Goal: Check status

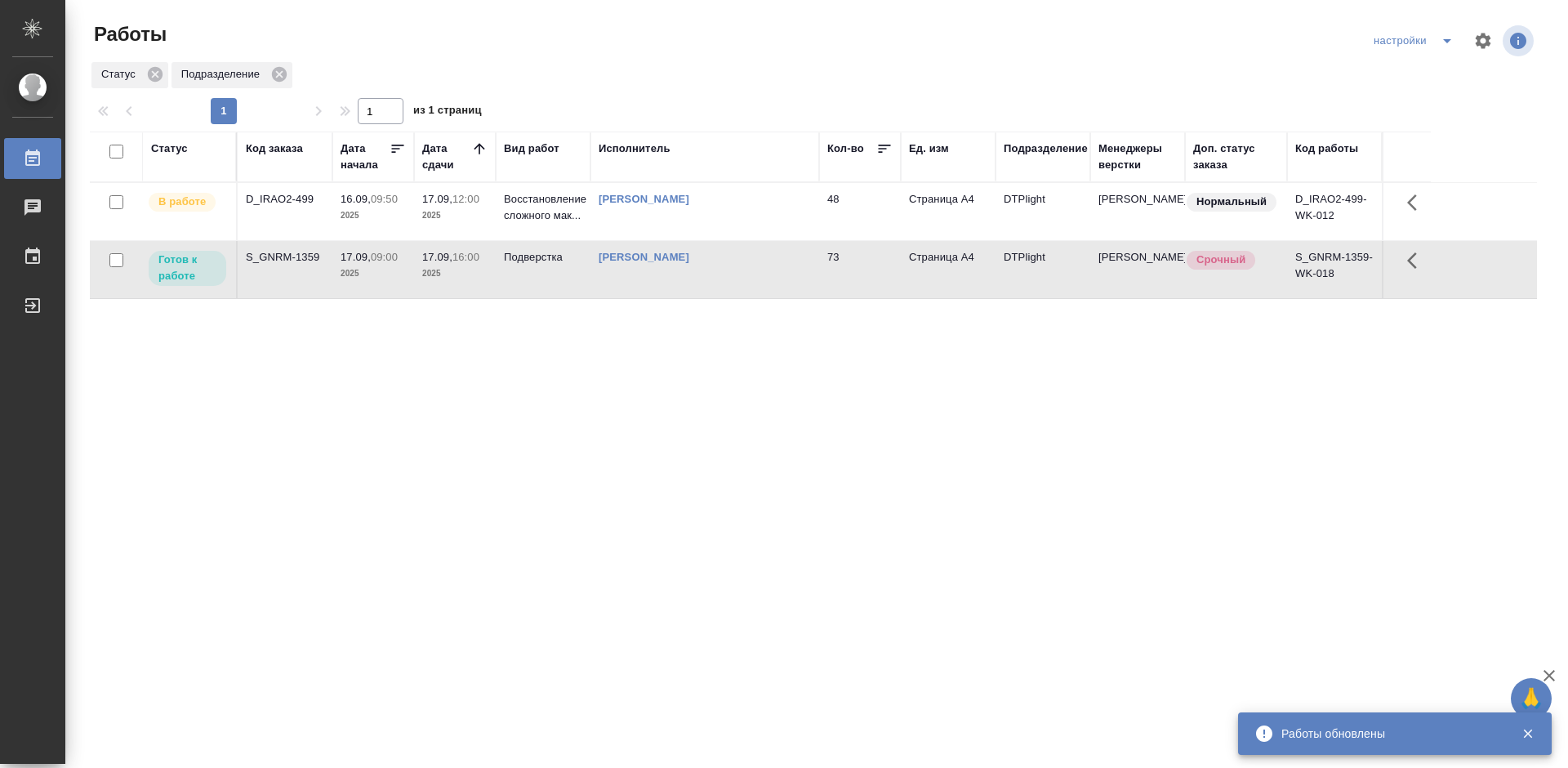
click at [286, 255] on div "S_GNRM-1359" at bounding box center [285, 258] width 78 height 17
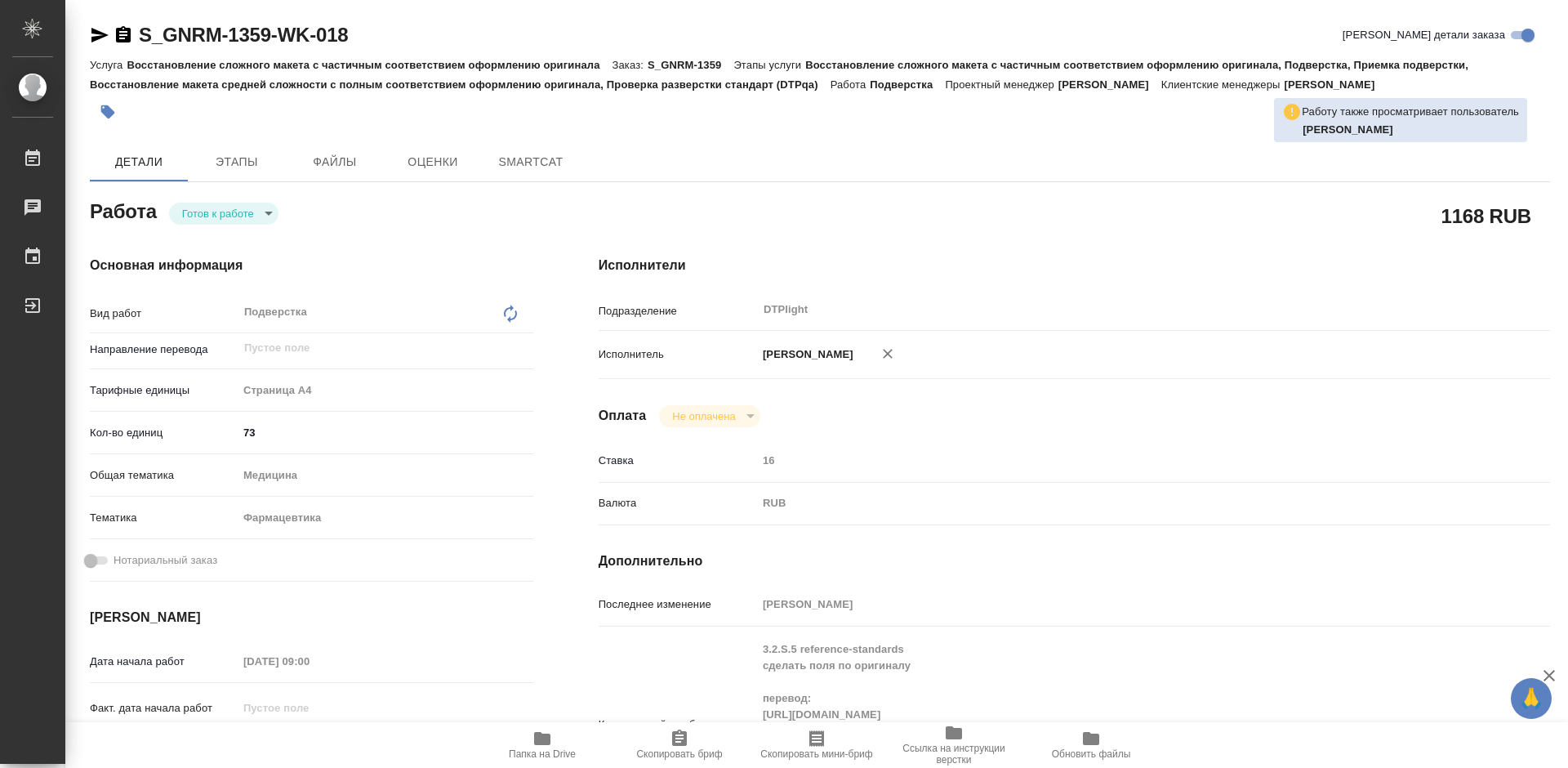
type textarea "x"
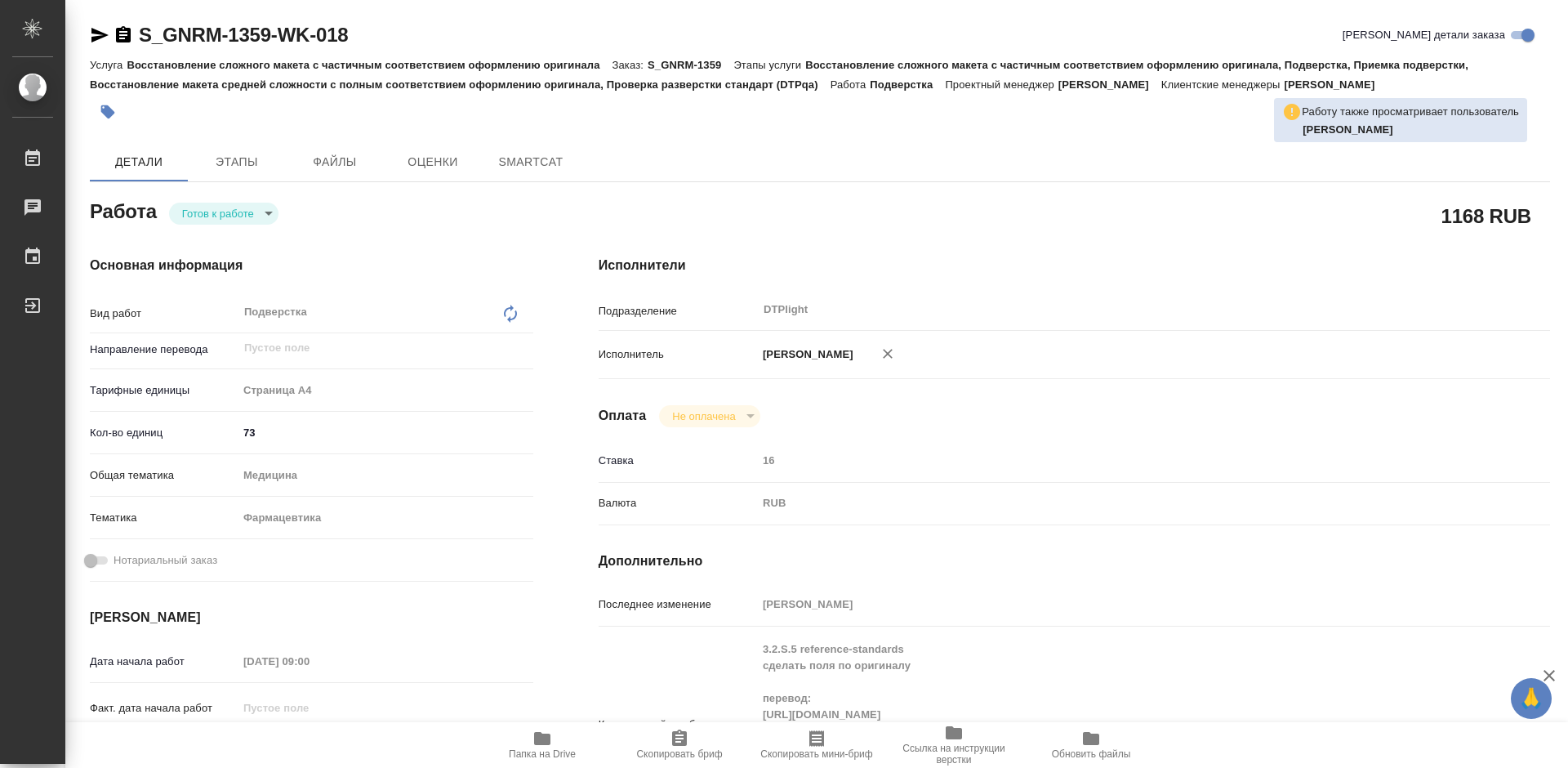
type textarea "x"
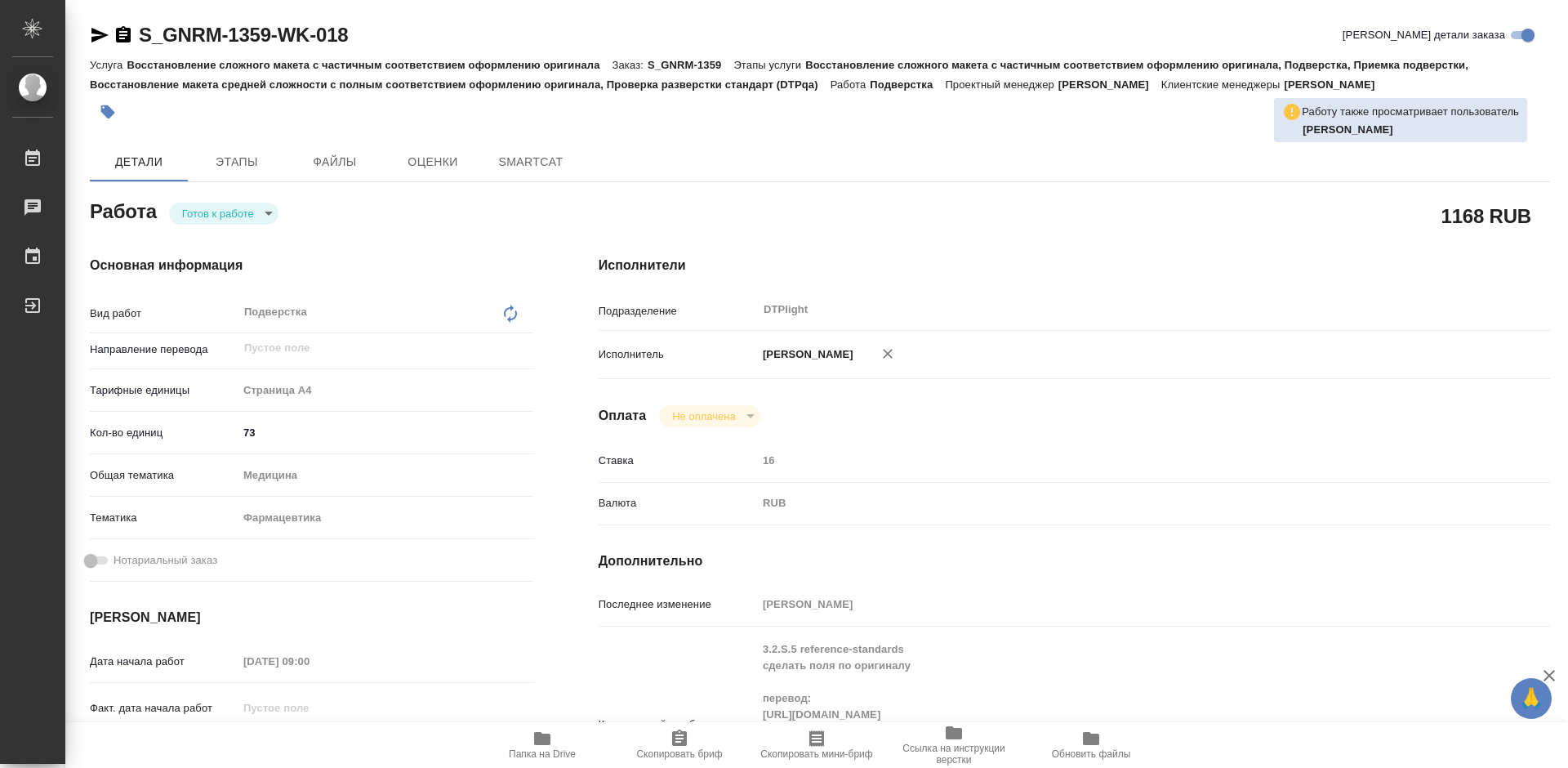
type textarea "x"
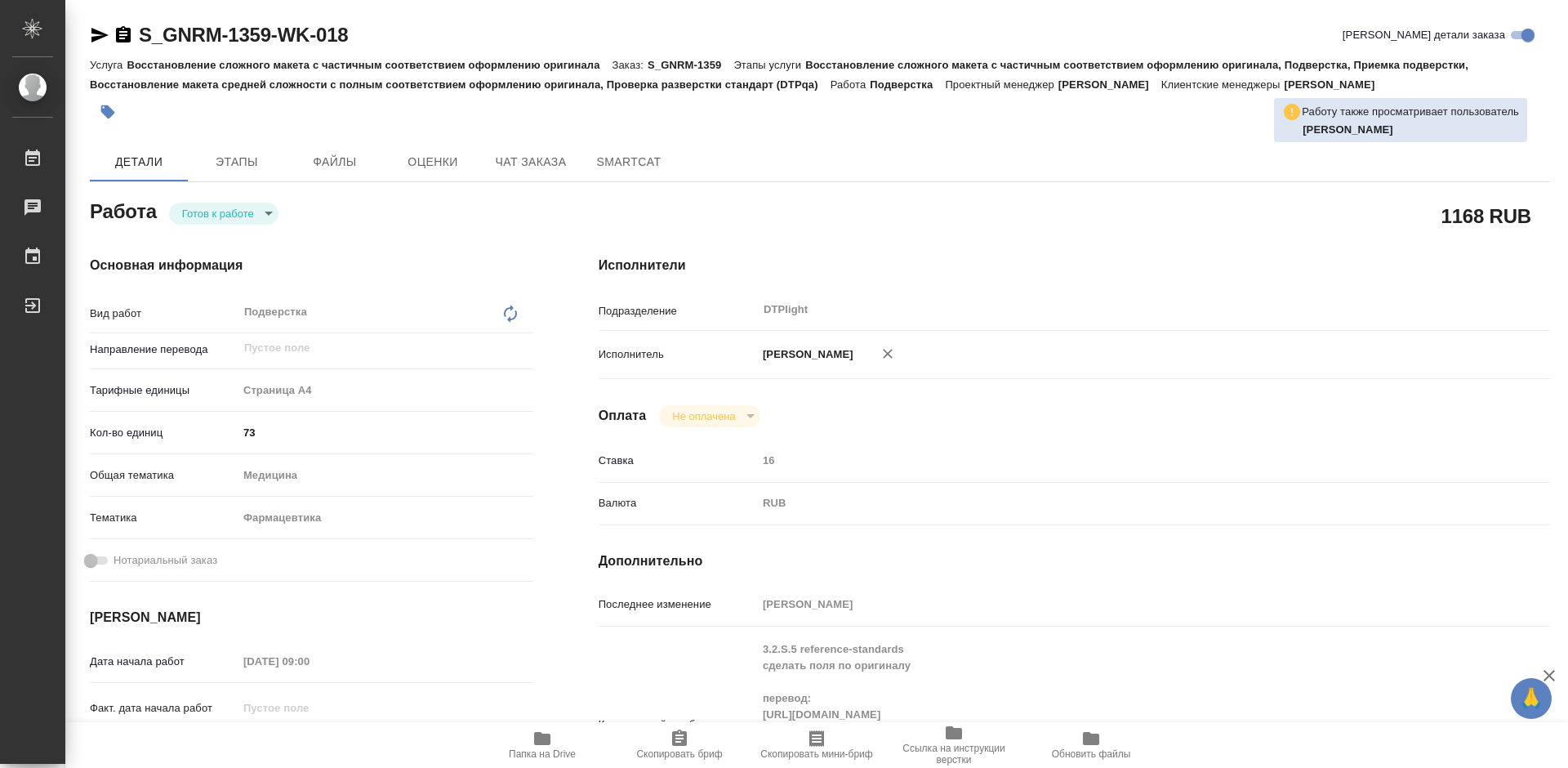
type textarea "x"
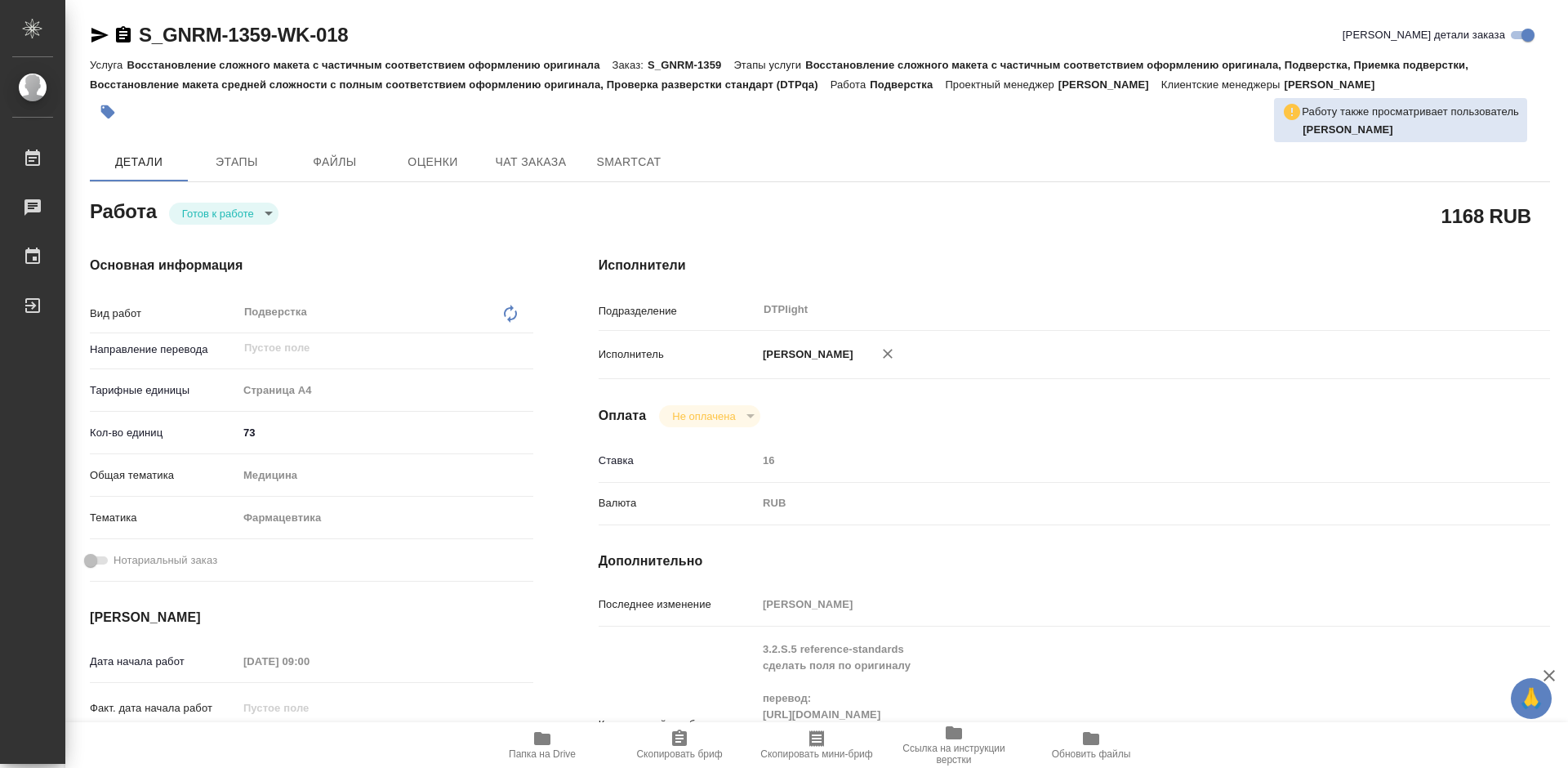
type textarea "x"
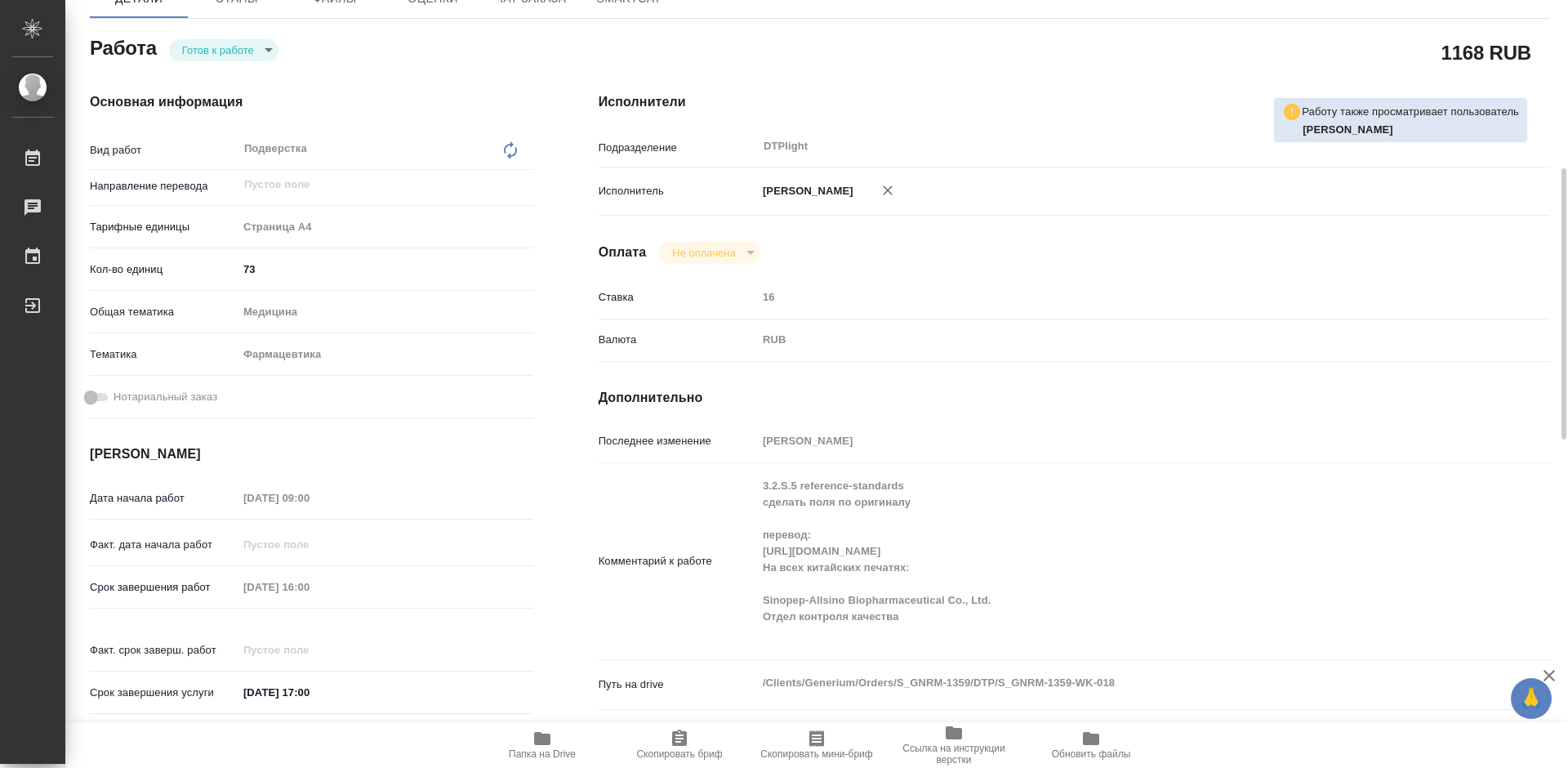
scroll to position [245, 0]
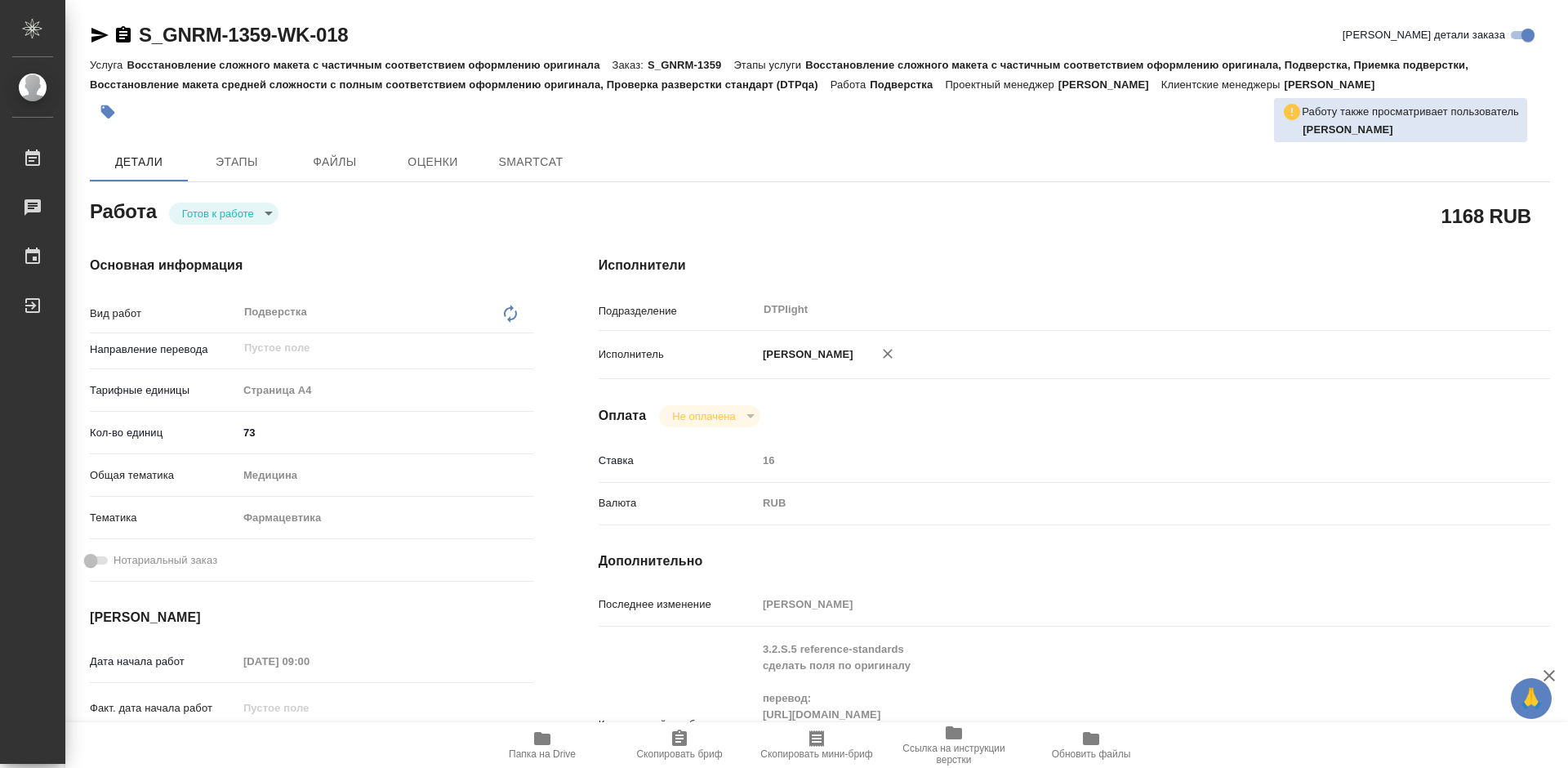
type textarea "x"
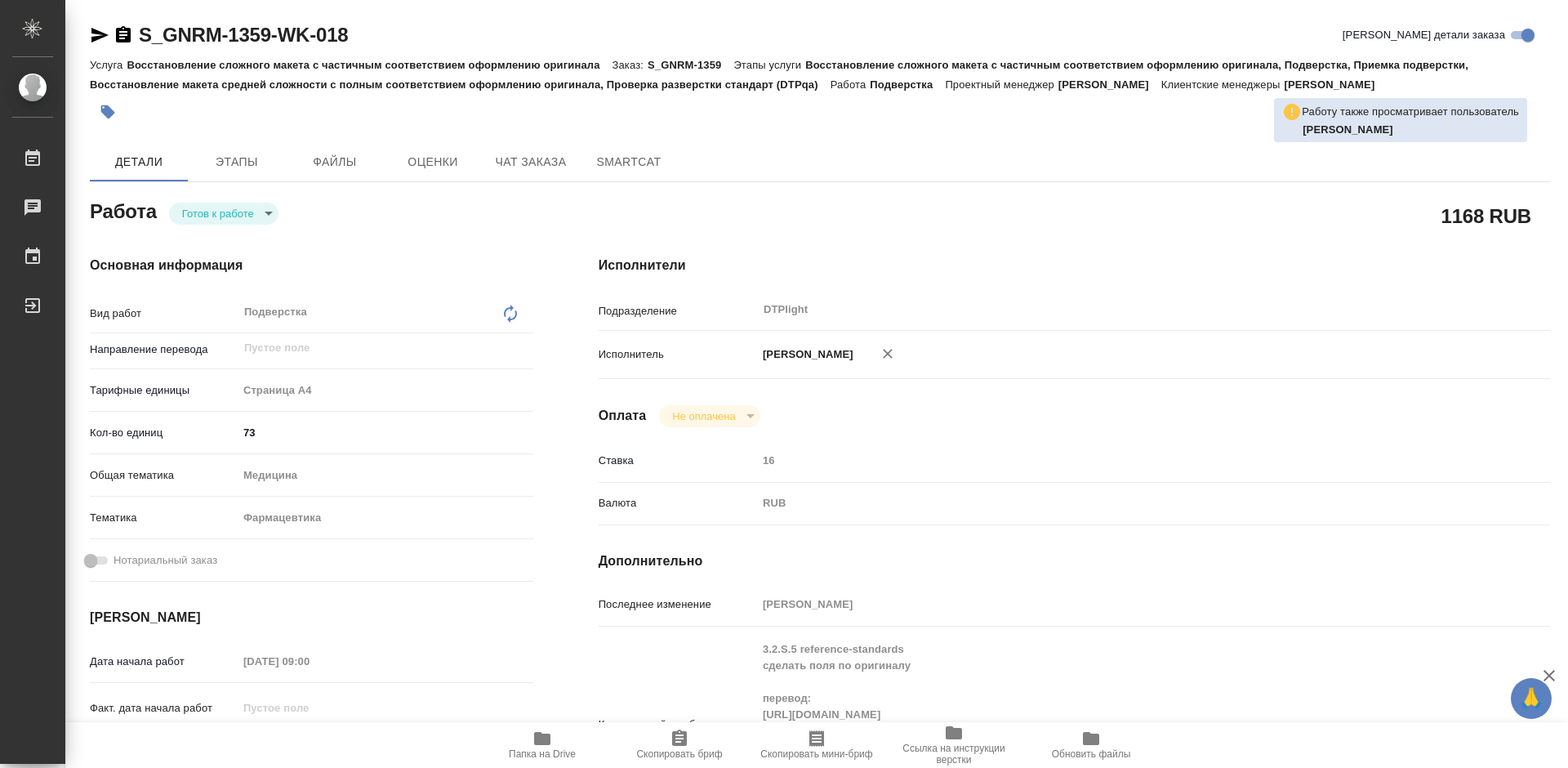
type textarea "x"
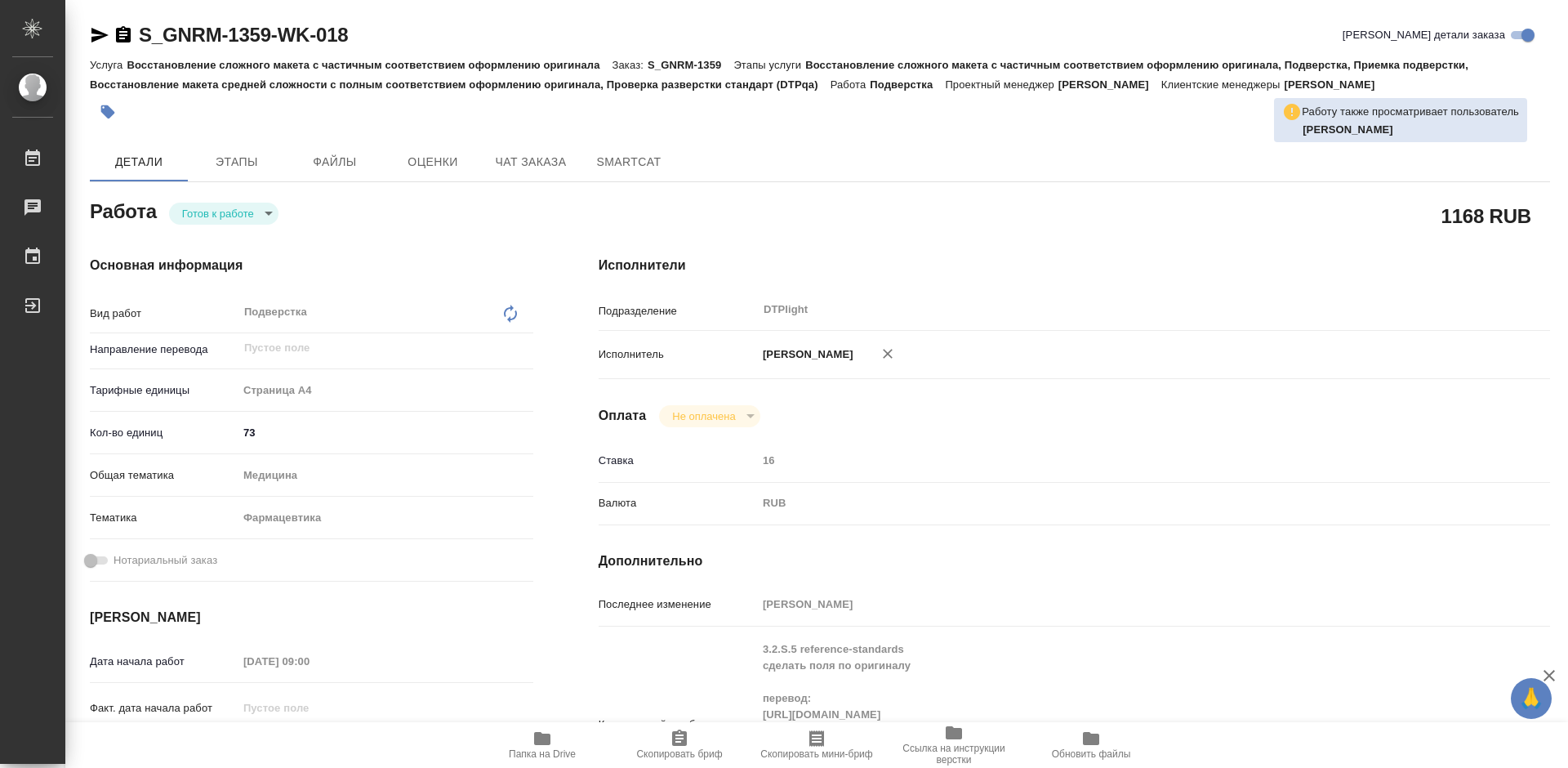
type textarea "x"
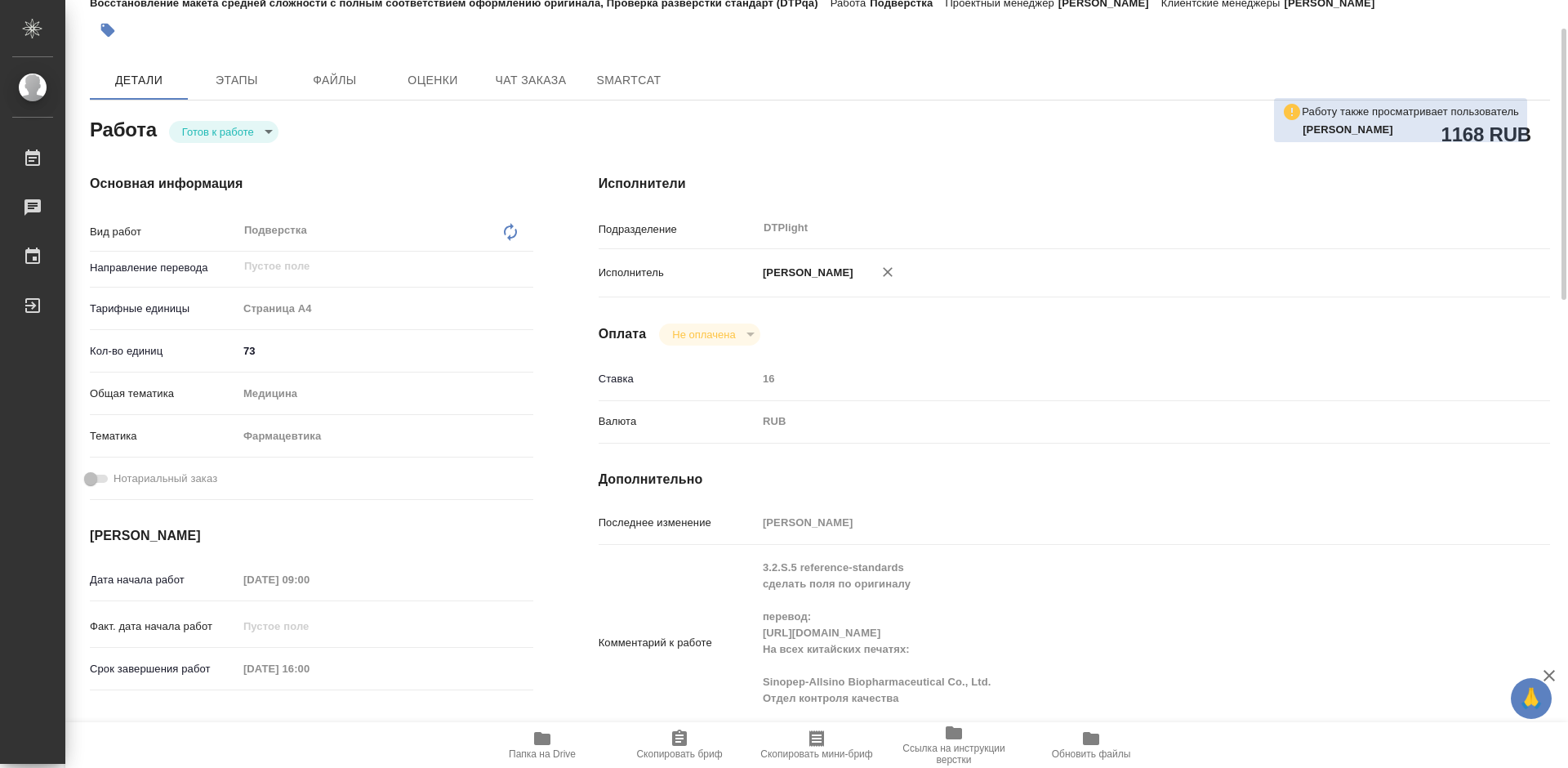
scroll to position [163, 0]
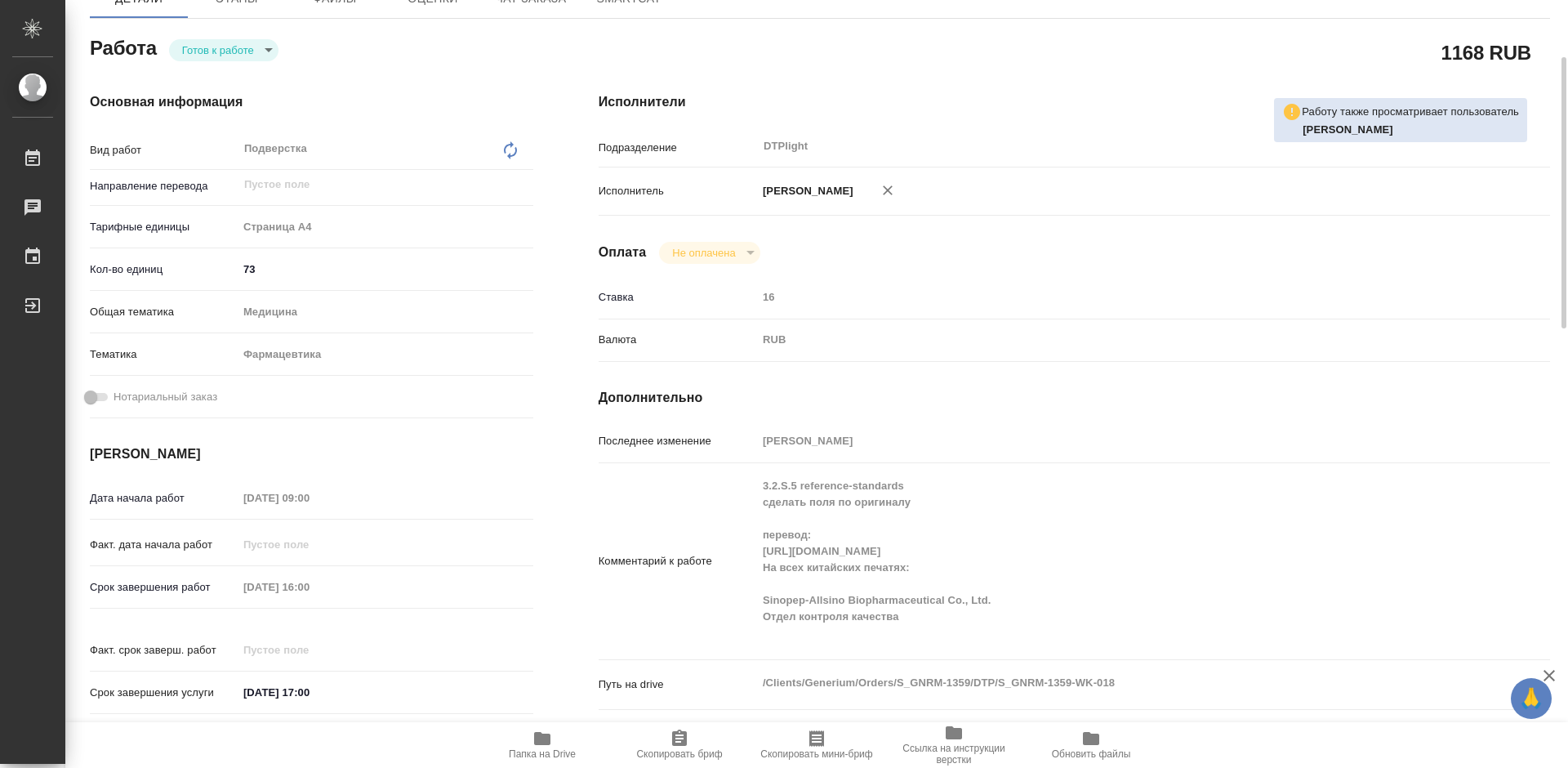
click at [549, 740] on icon "button" at bounding box center [543, 739] width 17 height 13
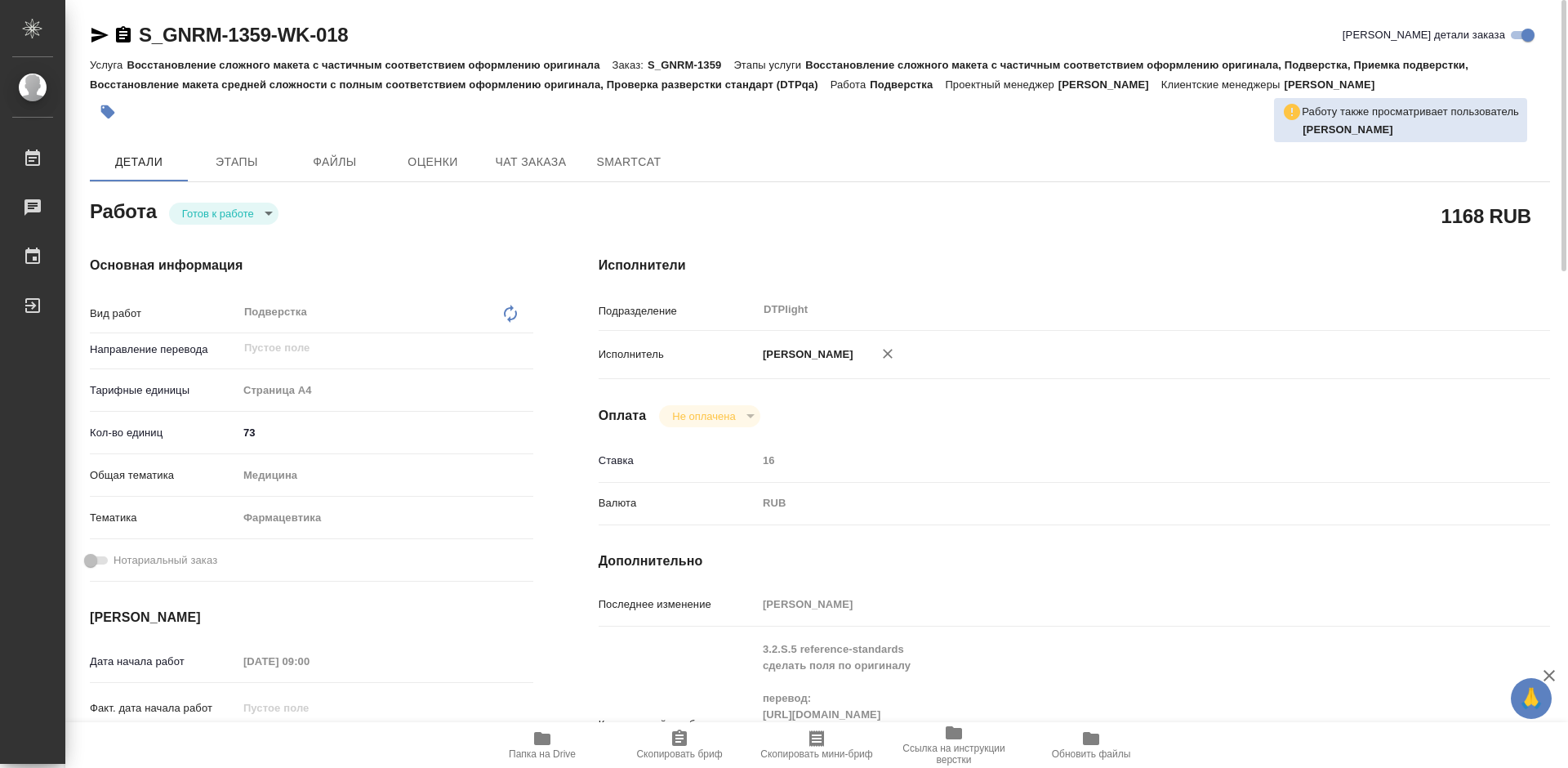
click at [238, 213] on body "🙏 .cls-1 fill:#fff; AWATERA Tretyakova Mariya Работы 0 Чаты График Выйти S_GNRM…" at bounding box center [784, 384] width 1568 height 768
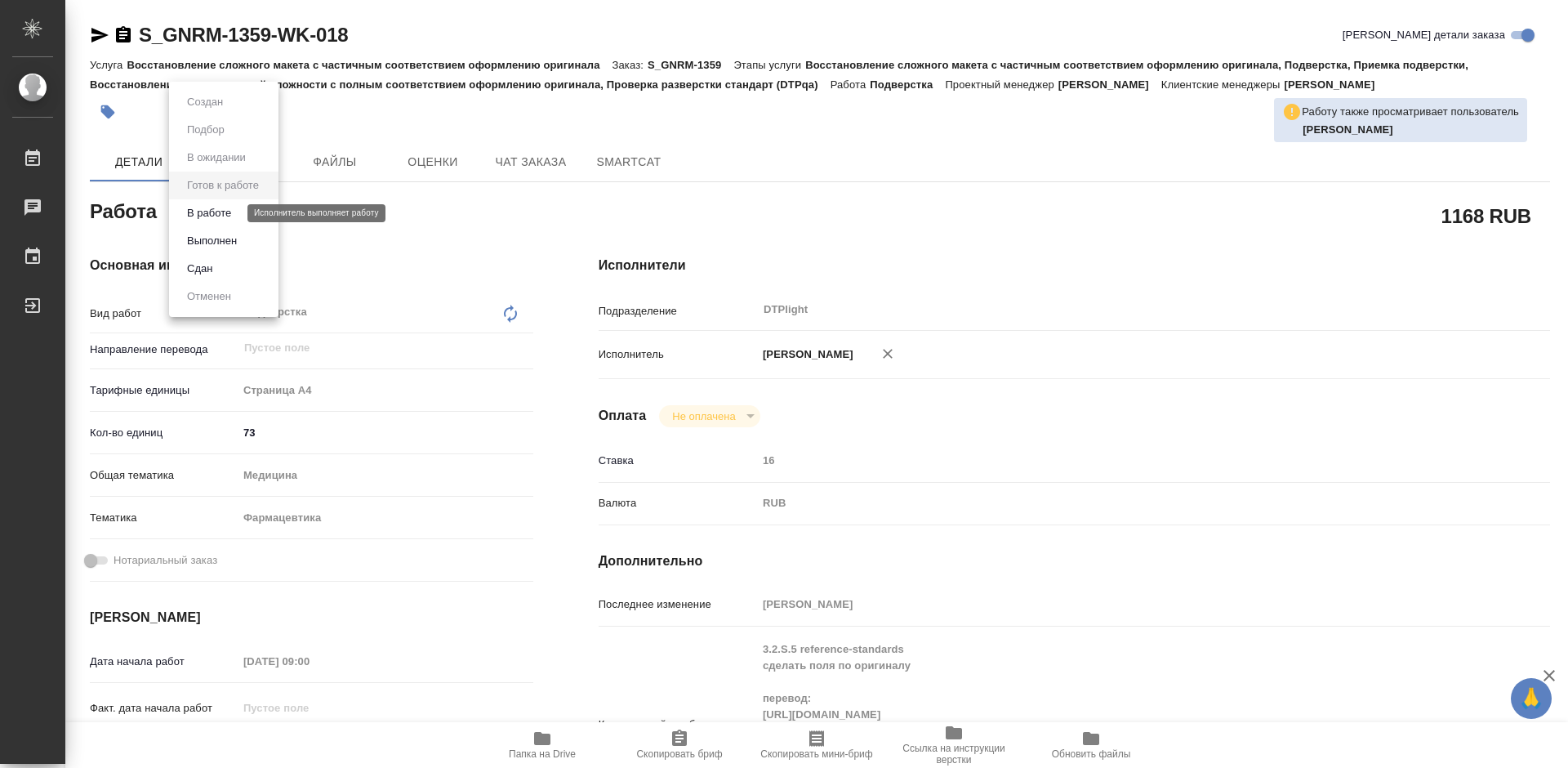
click at [228, 215] on button "В работе" at bounding box center [208, 213] width 54 height 18
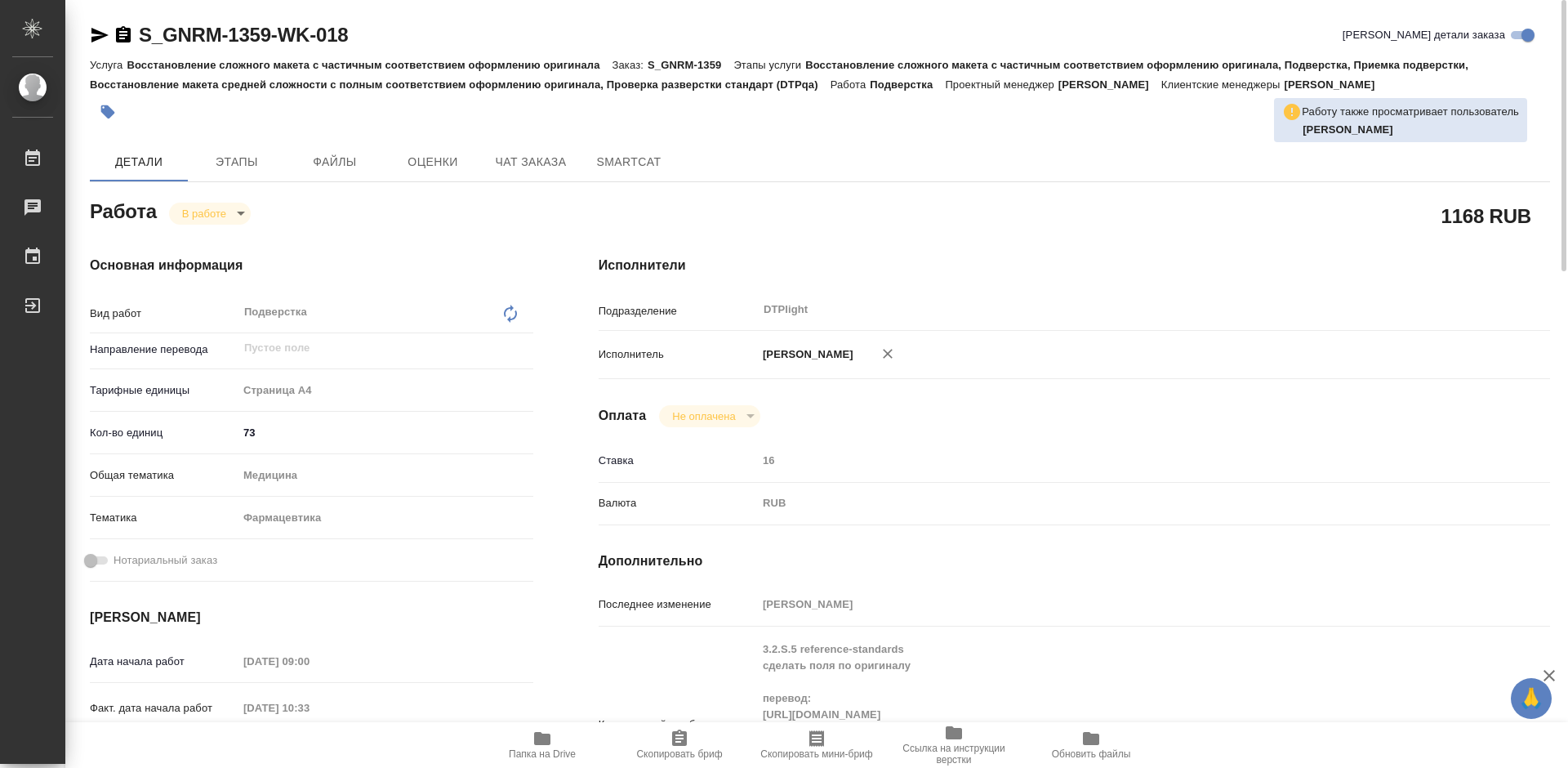
type textarea "x"
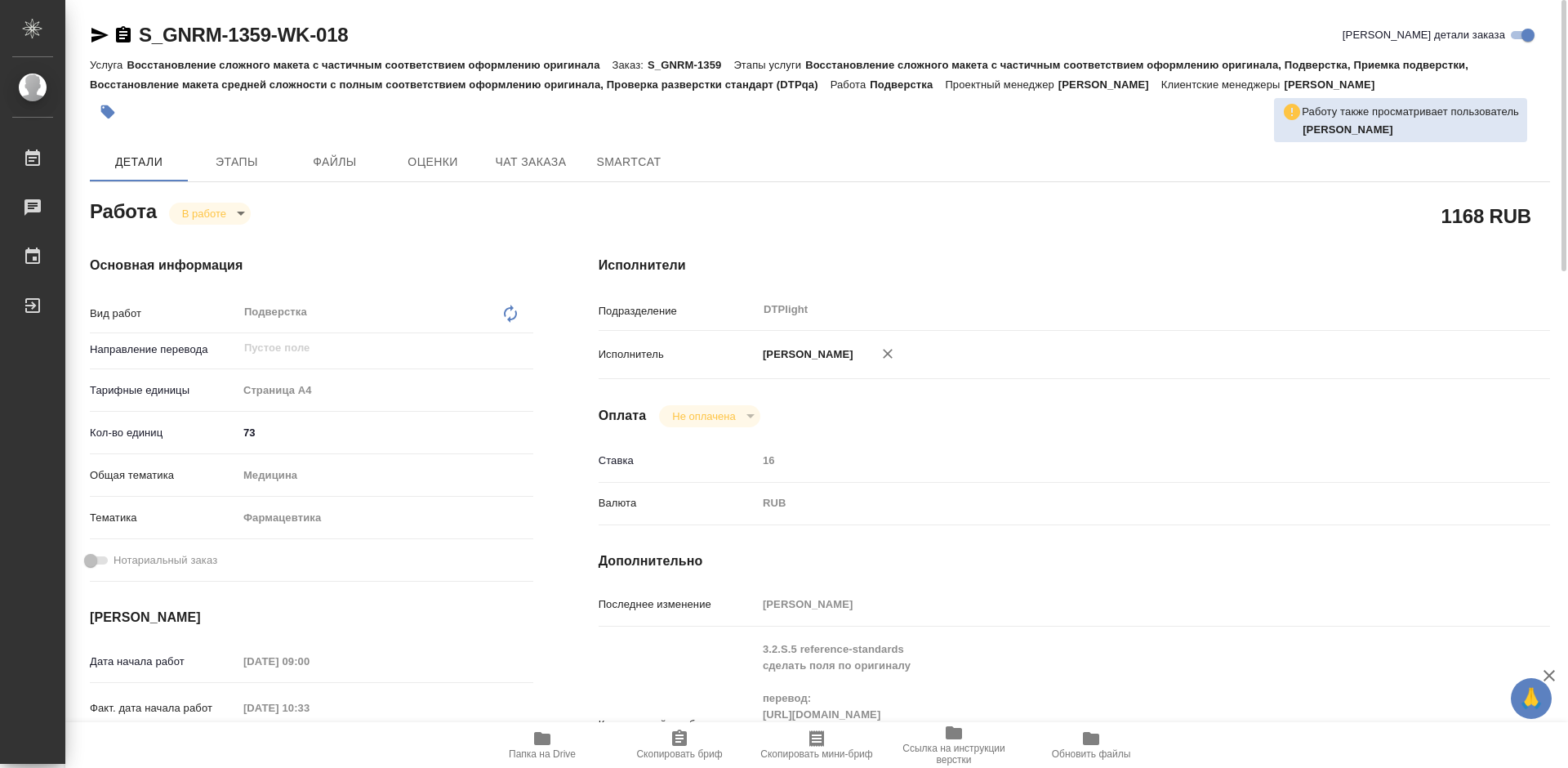
type textarea "x"
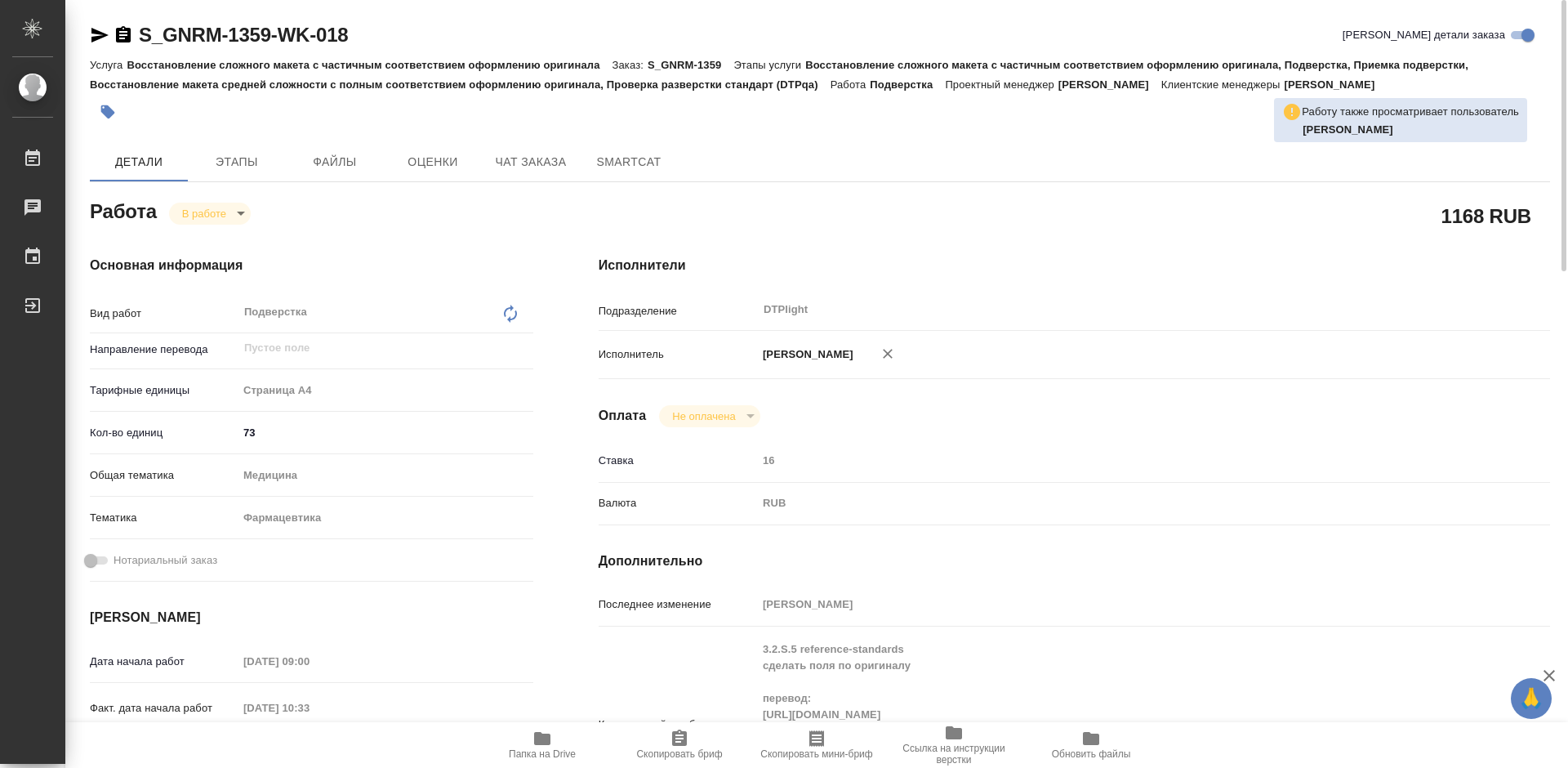
type textarea "x"
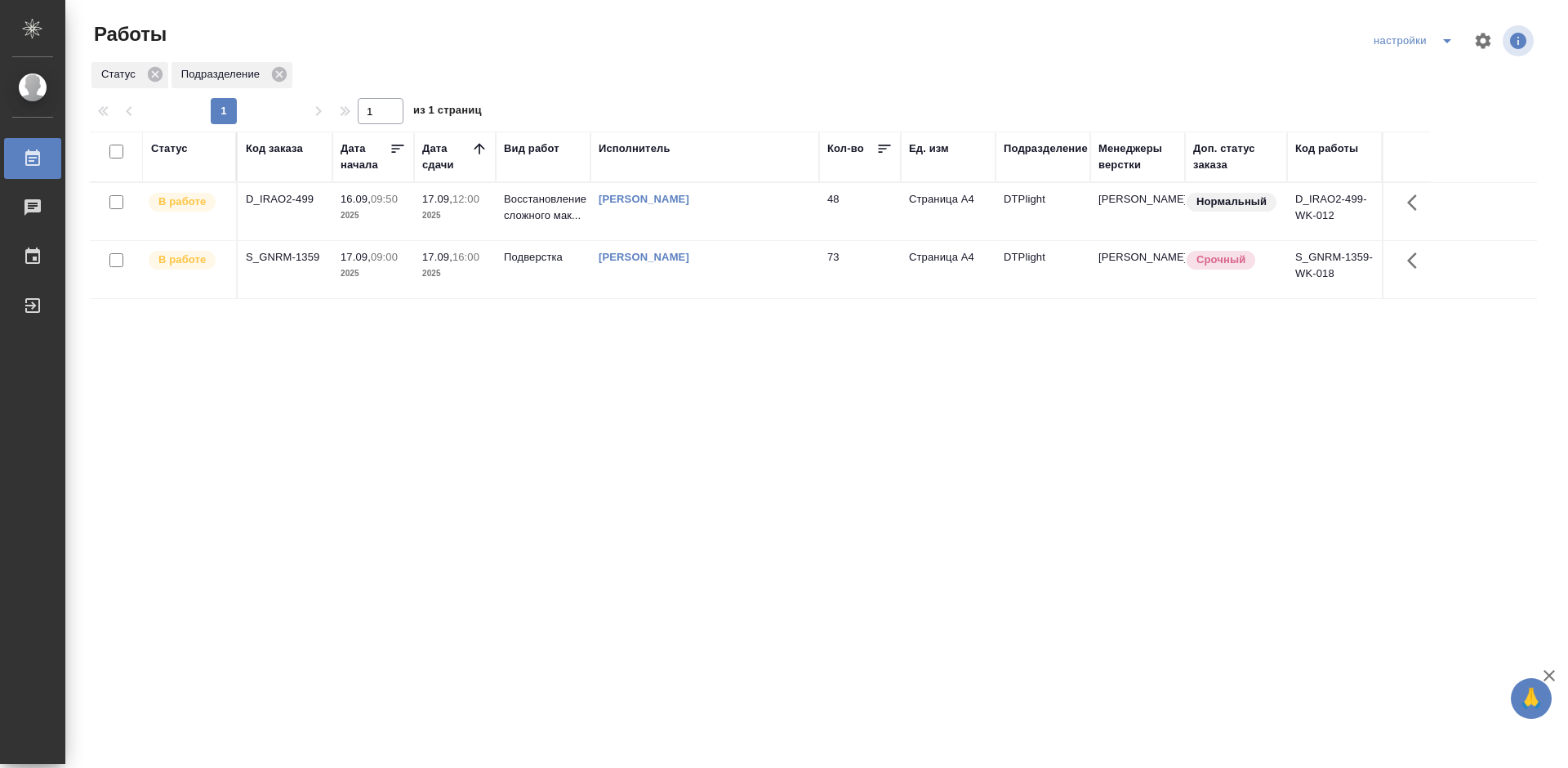
click at [704, 356] on div "Статус Код заказа Дата начала Дата сдачи Вид работ Исполнитель Кол-во Ед. изм П…" at bounding box center [814, 425] width 1447 height 588
click at [287, 197] on div "D_IRAO2-499" at bounding box center [285, 199] width 78 height 17
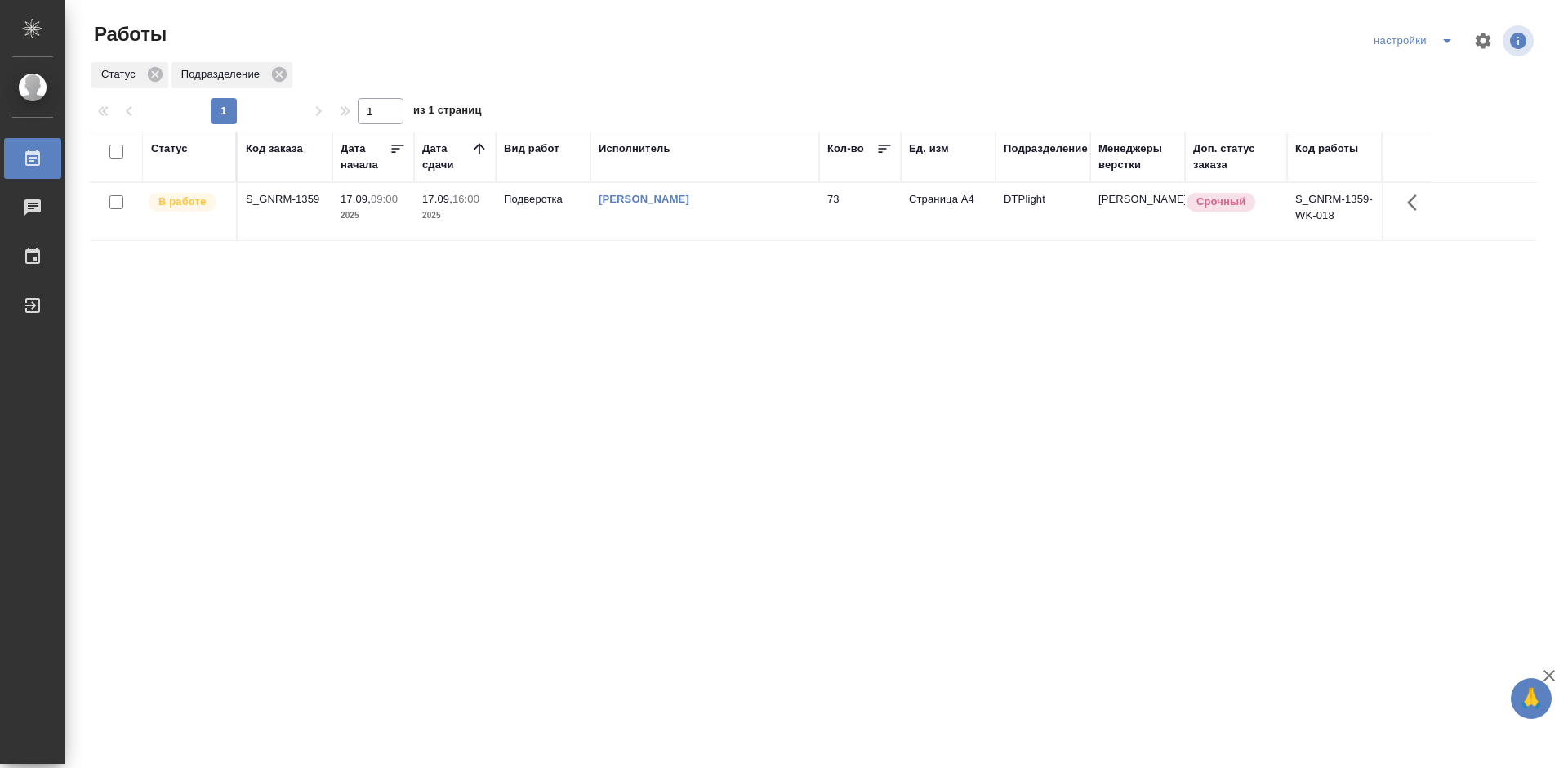
click at [847, 392] on div "Статус Код заказа Дата начала Дата сдачи Вид работ Исполнитель Кол-во Ед. изм П…" at bounding box center [814, 425] width 1447 height 588
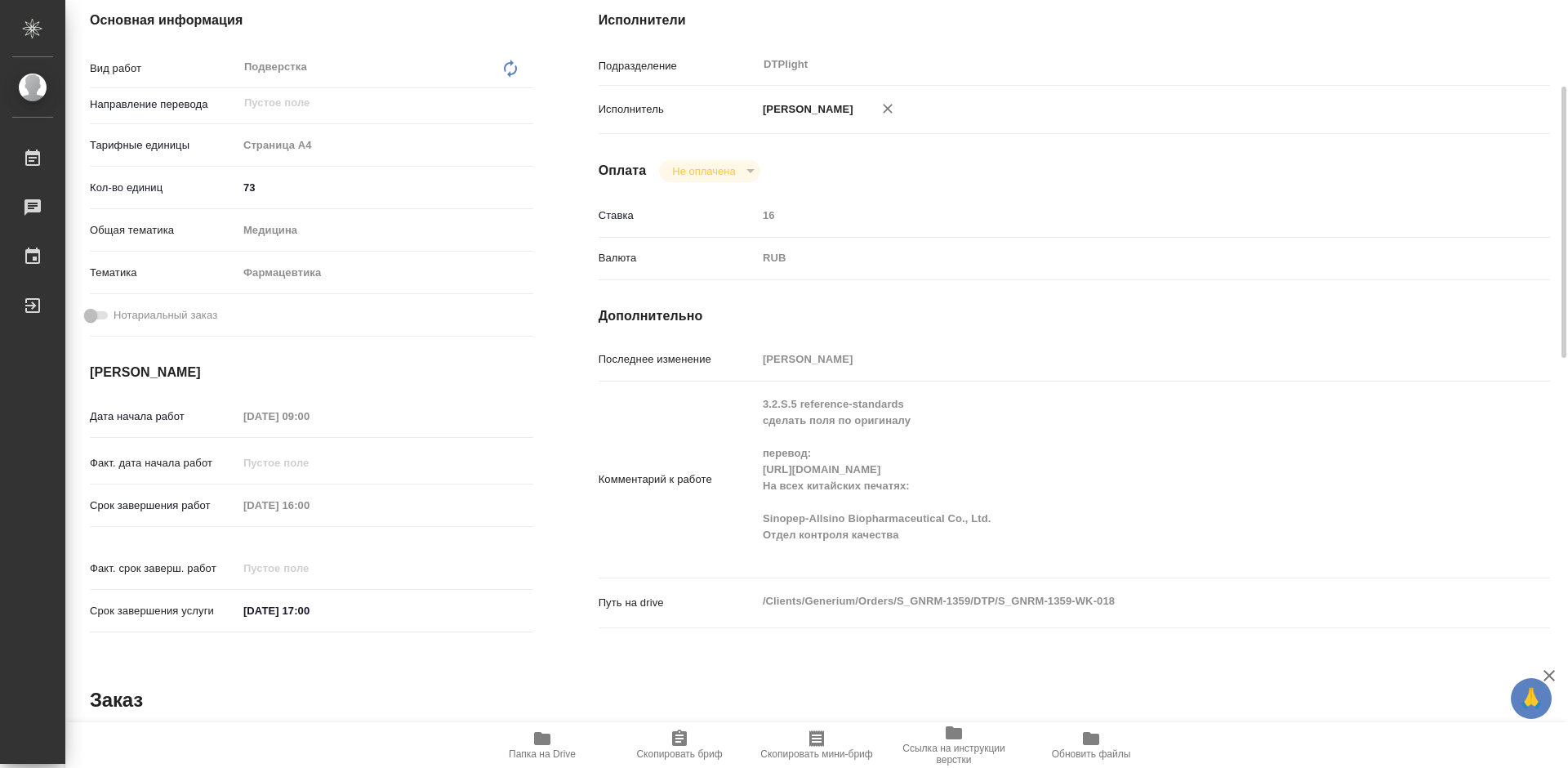
scroll to position [163, 0]
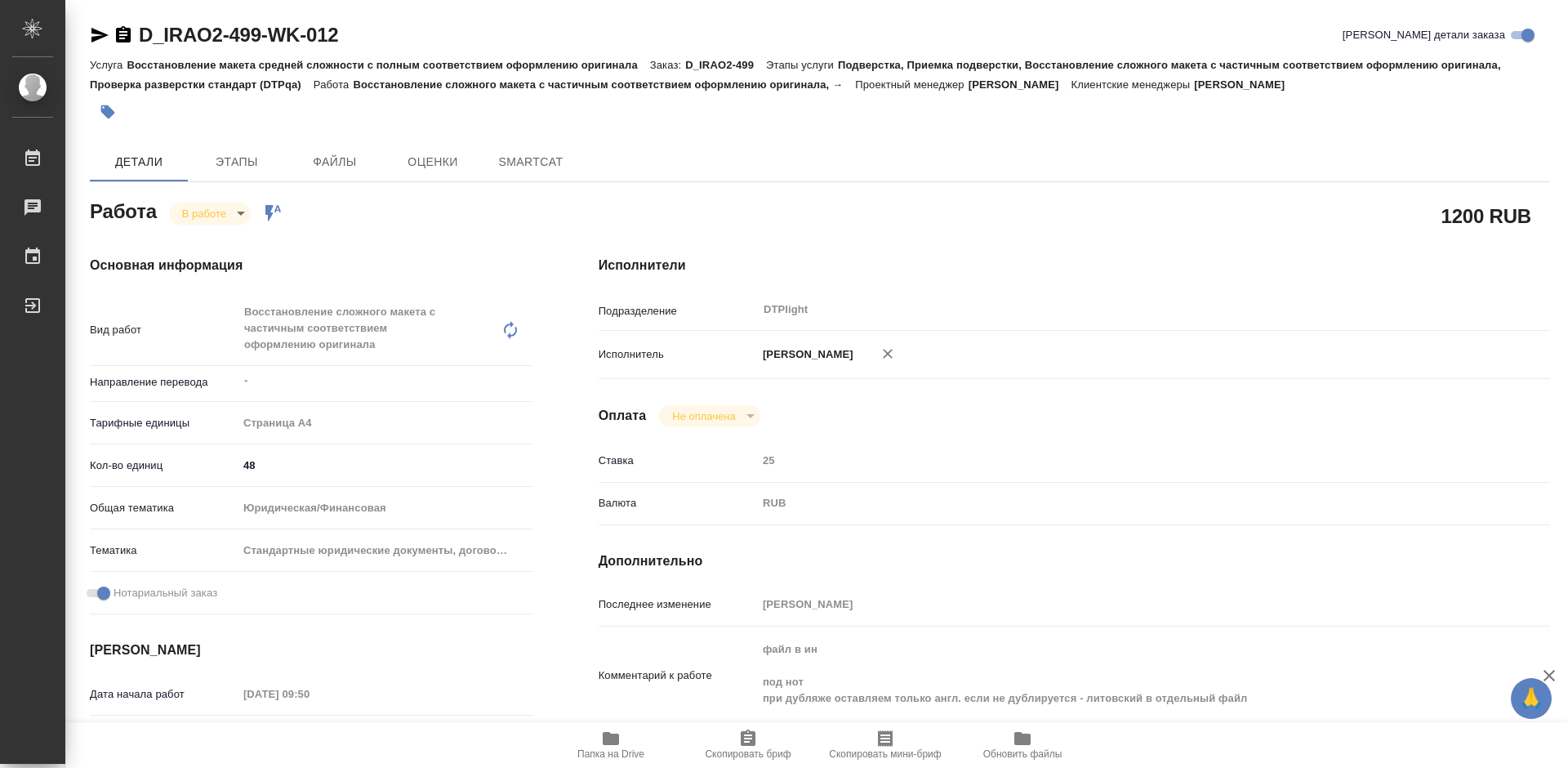
type textarea "x"
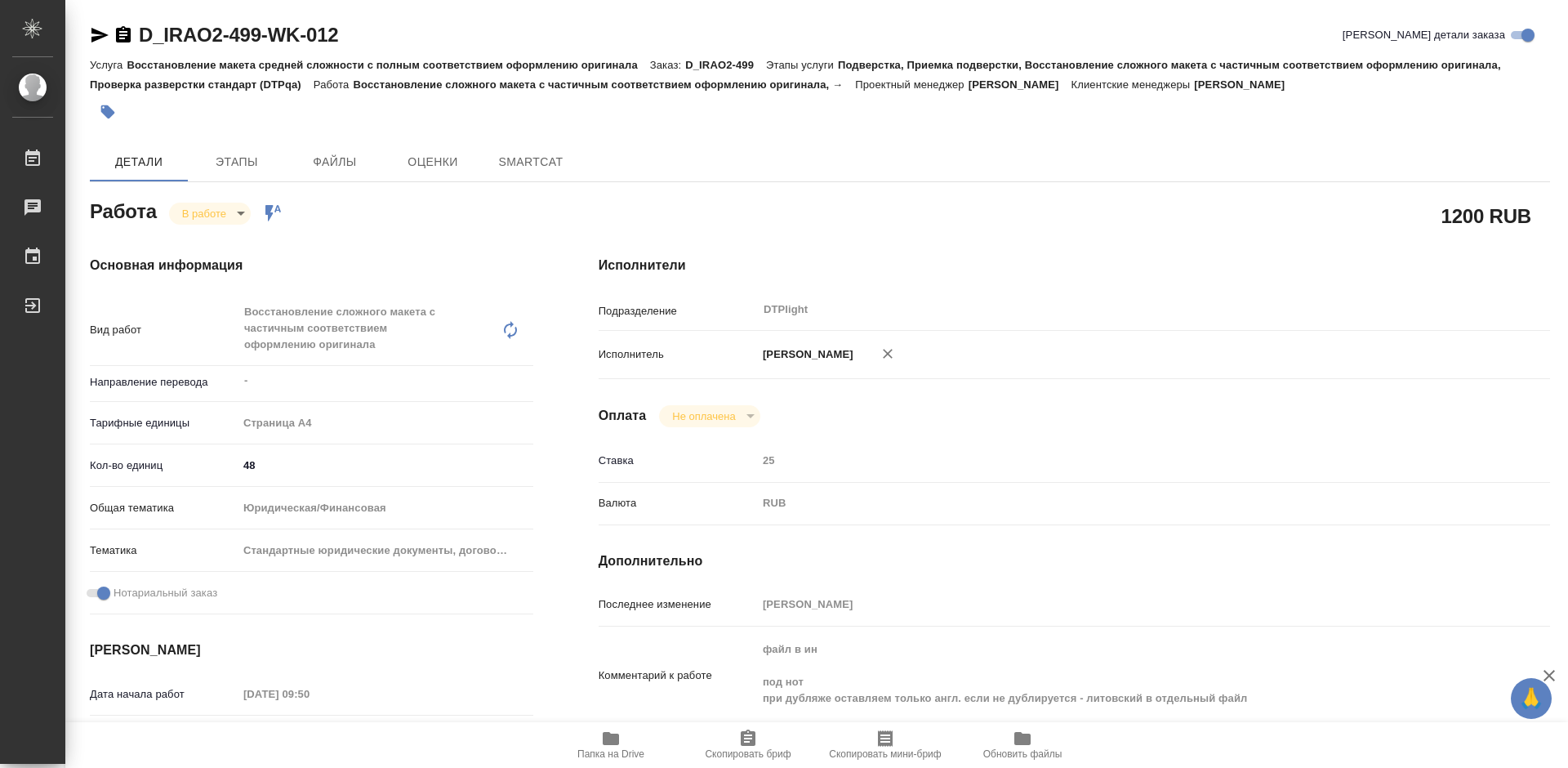
type textarea "x"
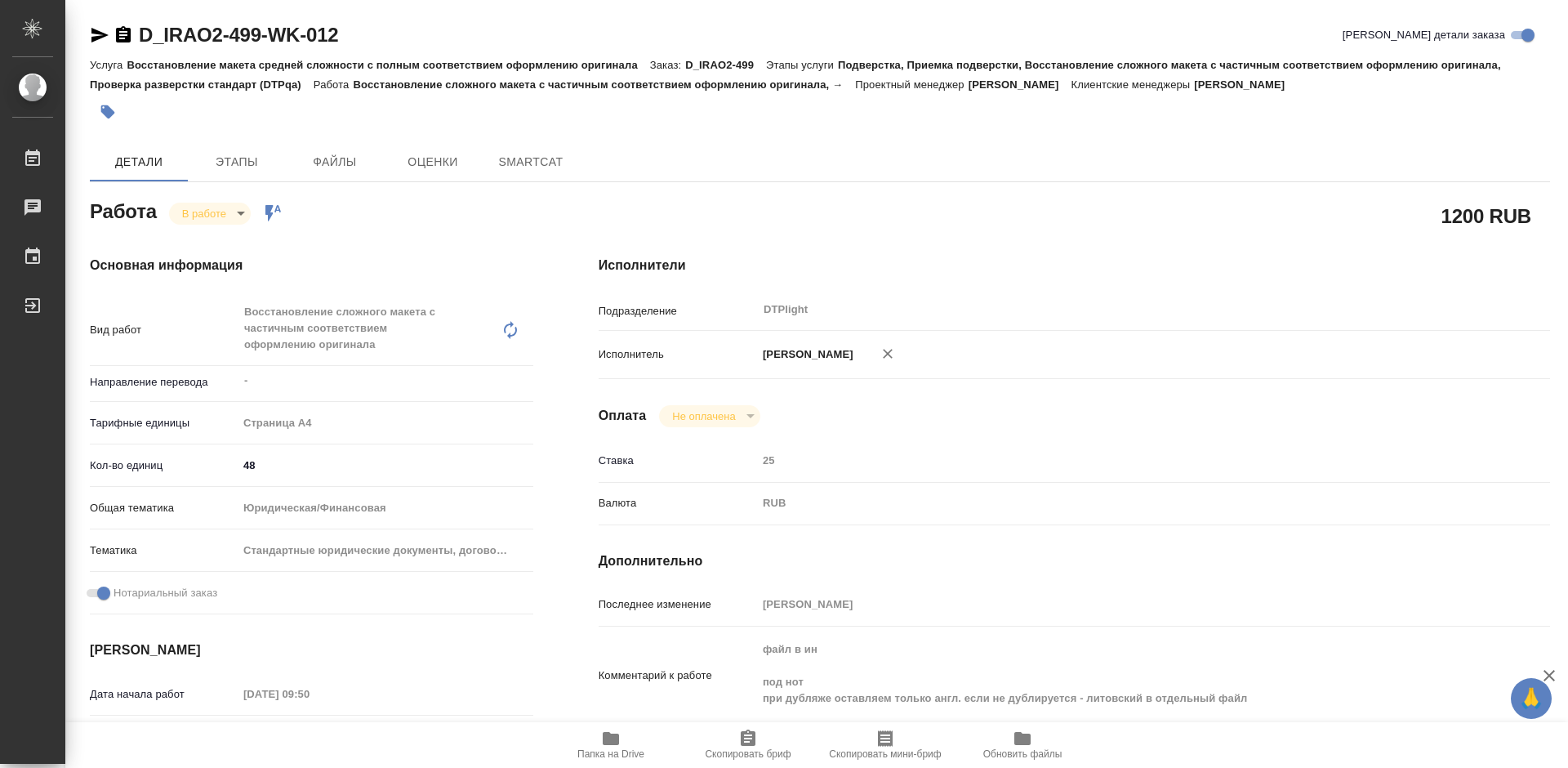
type textarea "x"
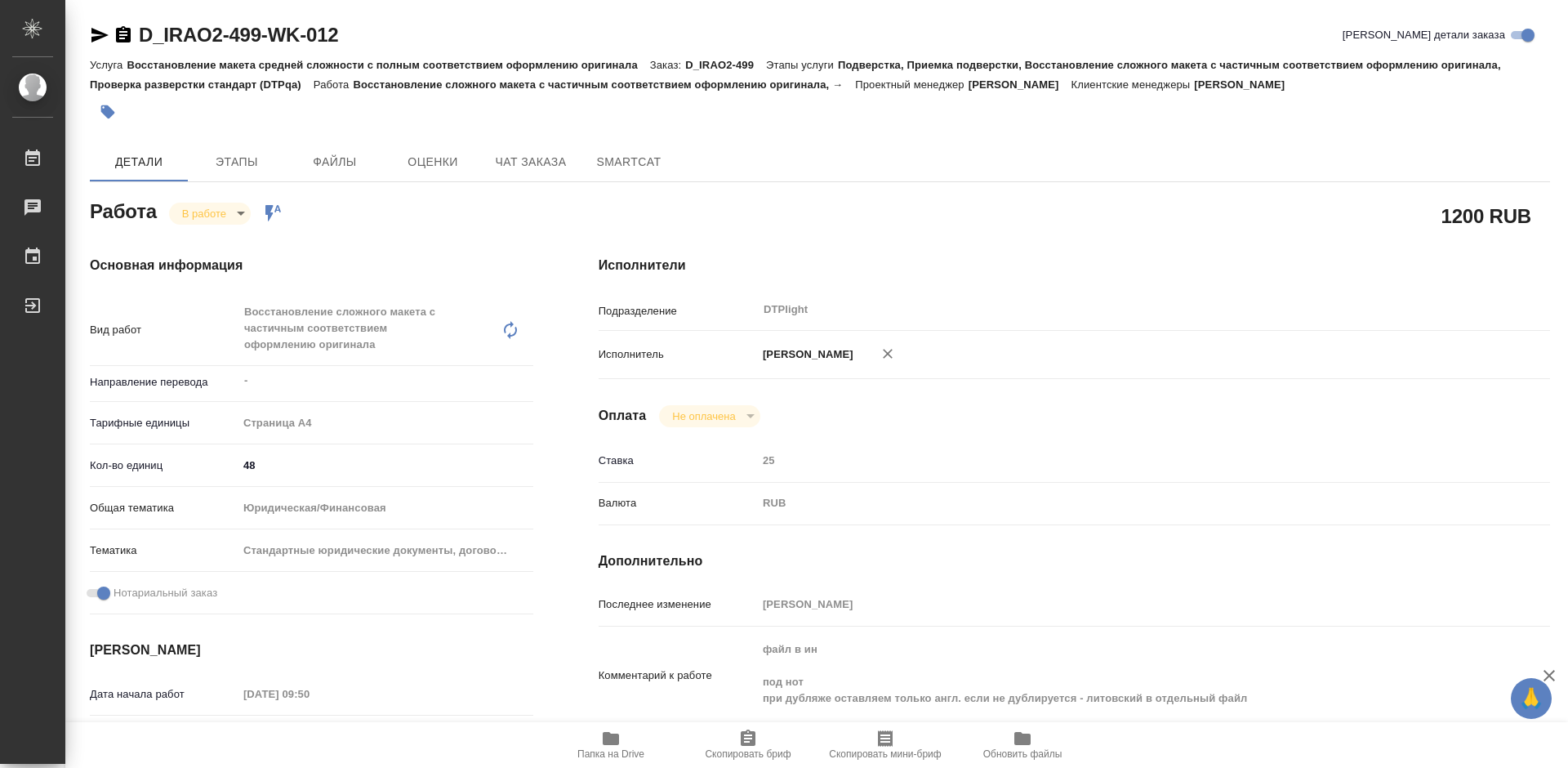
type textarea "x"
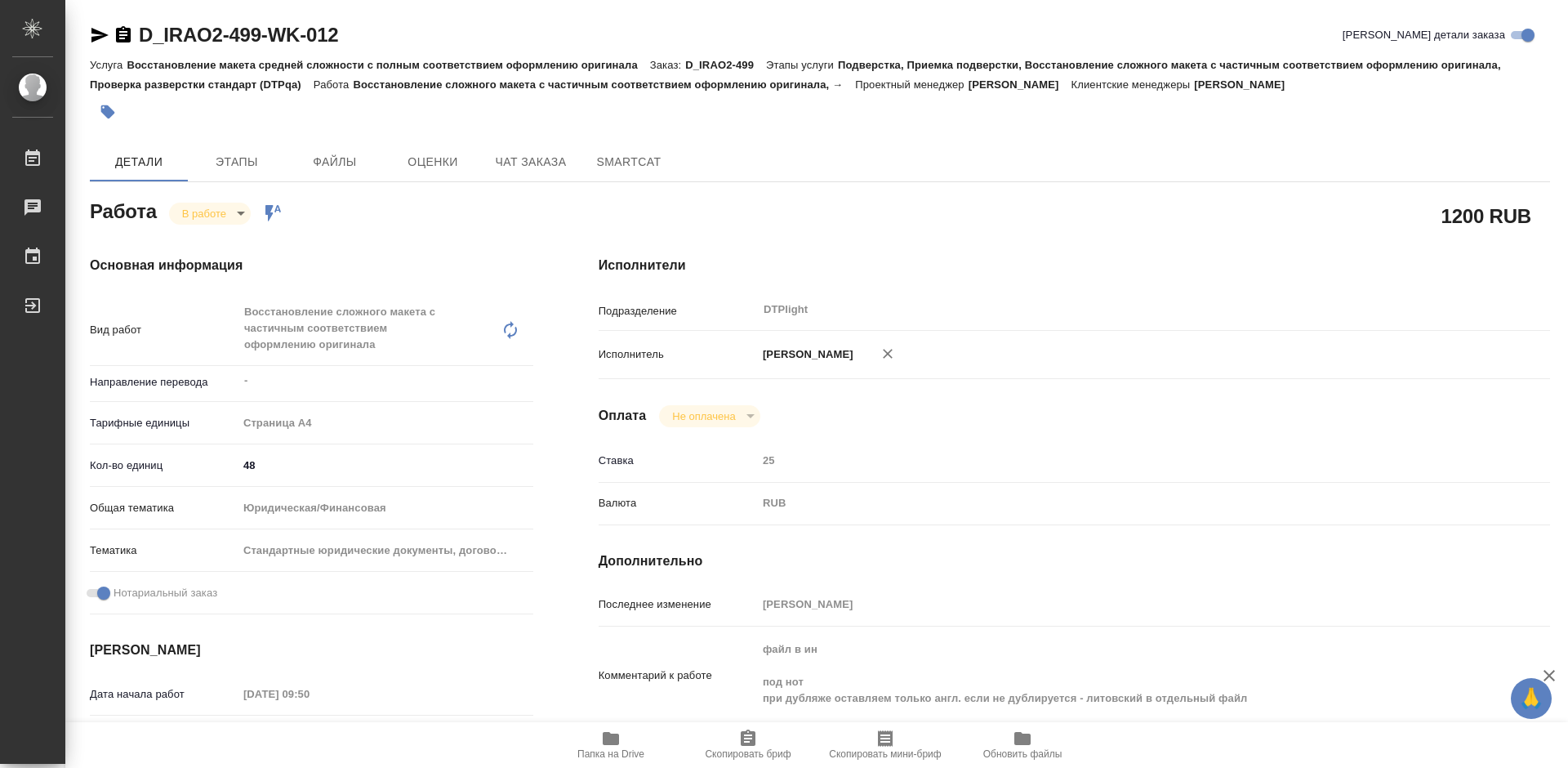
scroll to position [82, 0]
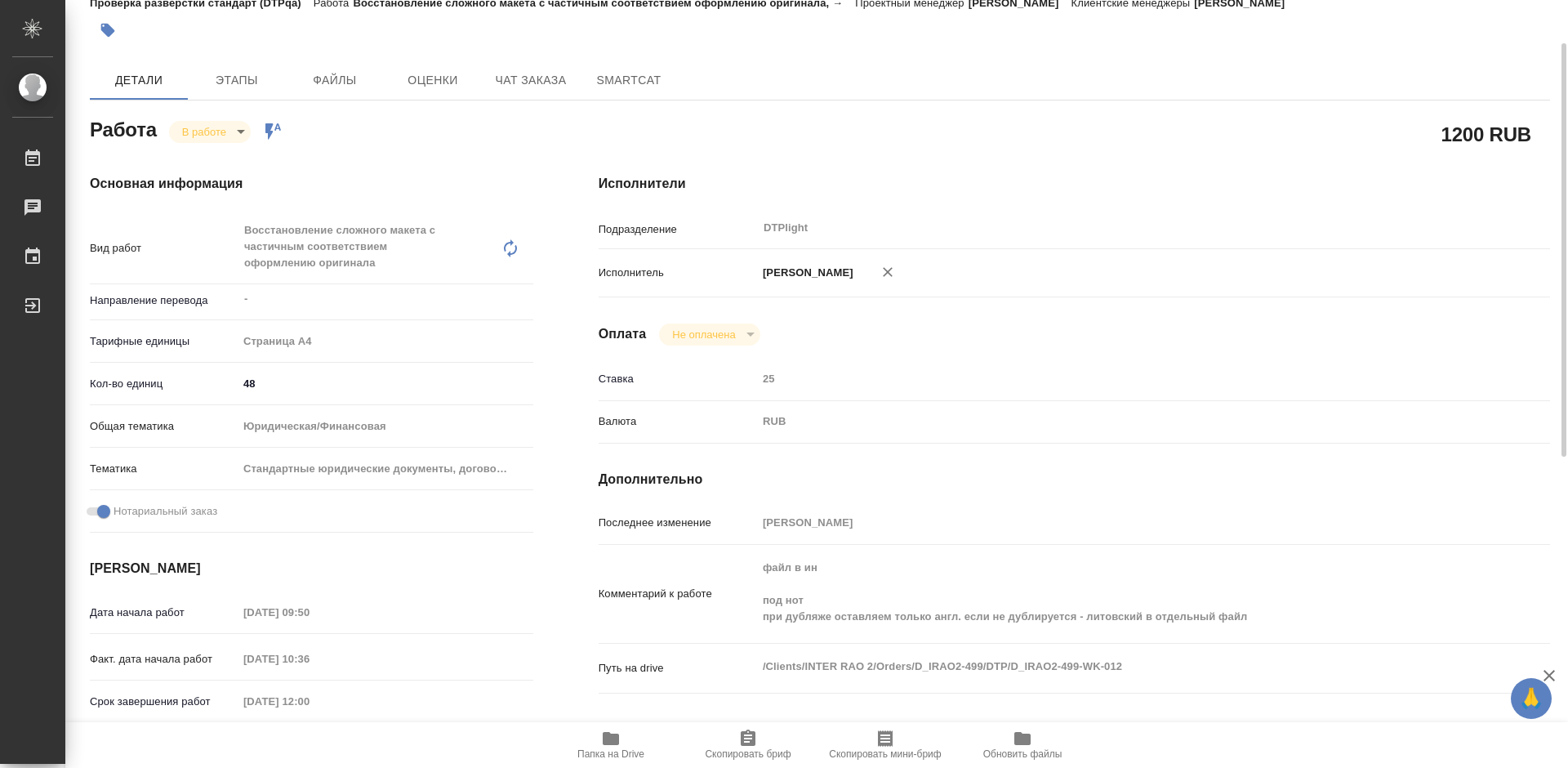
type textarea "x"
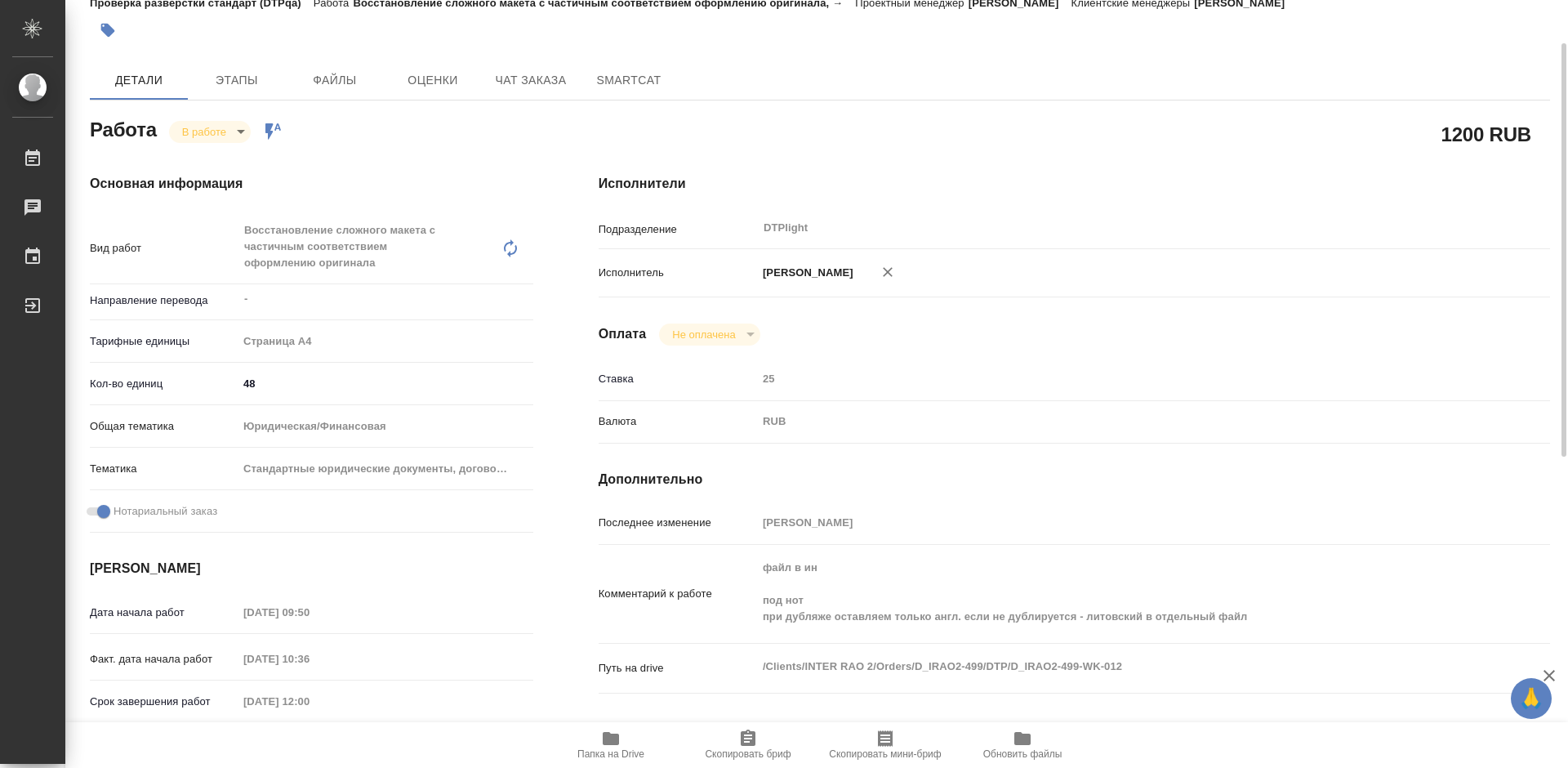
click at [611, 744] on icon "button" at bounding box center [611, 739] width 17 height 13
click at [227, 129] on body "🙏 .cls-1 fill:#fff; AWATERA Tretyakova Mariya Работы 0 Чаты График Выйти D_IRAO…" at bounding box center [784, 384] width 1568 height 768
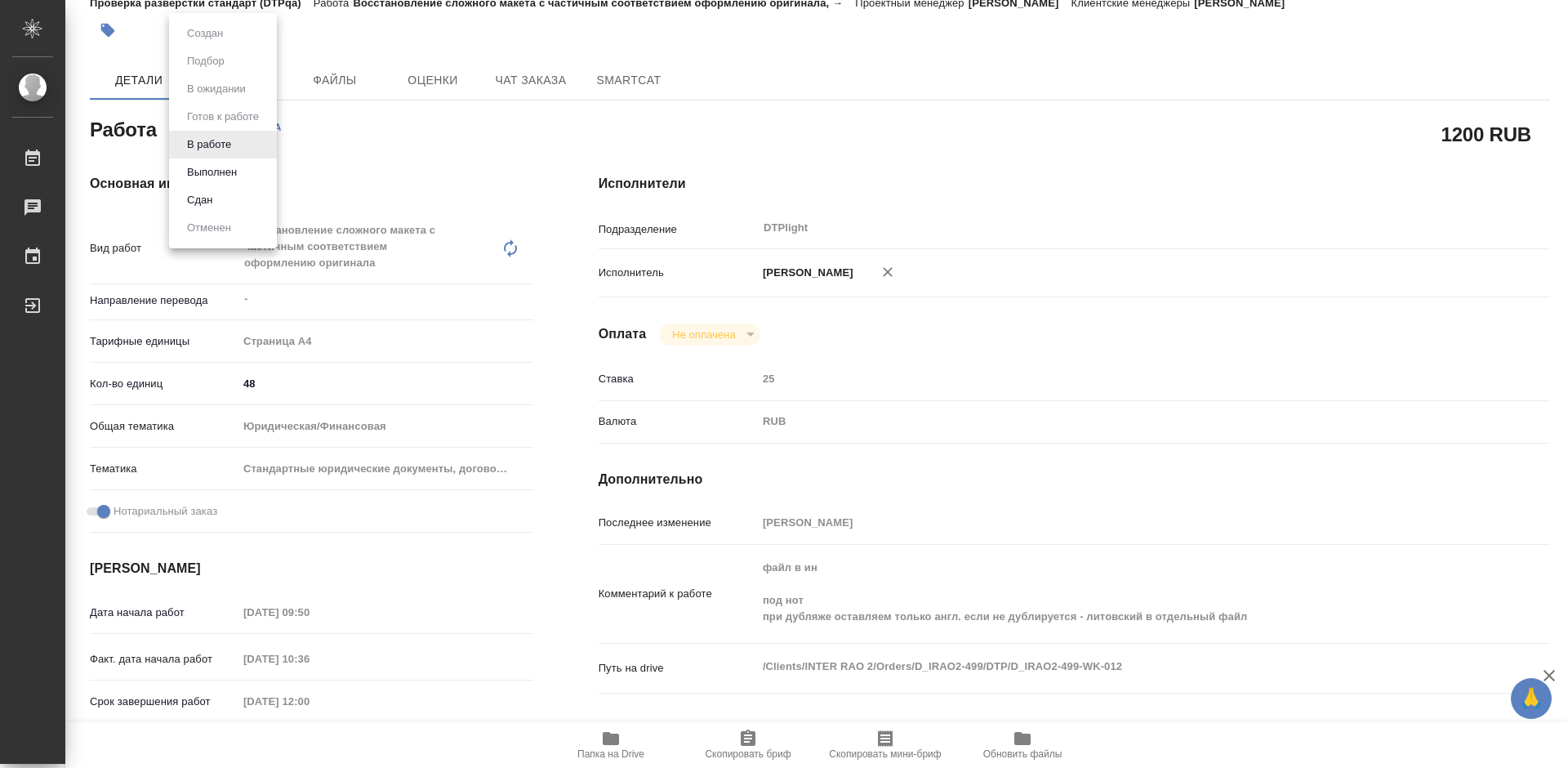
click at [383, 145] on div at bounding box center [784, 384] width 1568 height 768
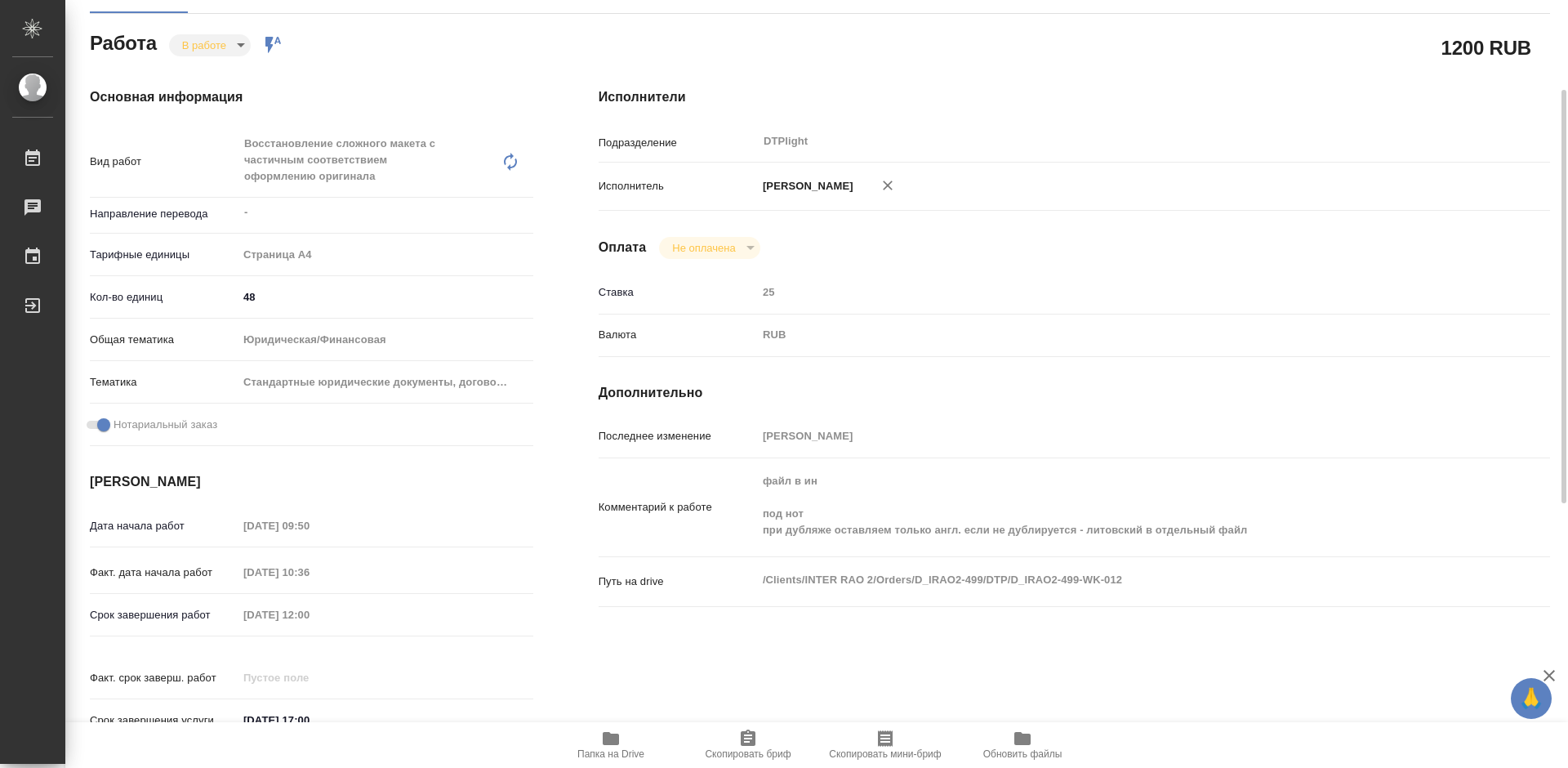
scroll to position [0, 0]
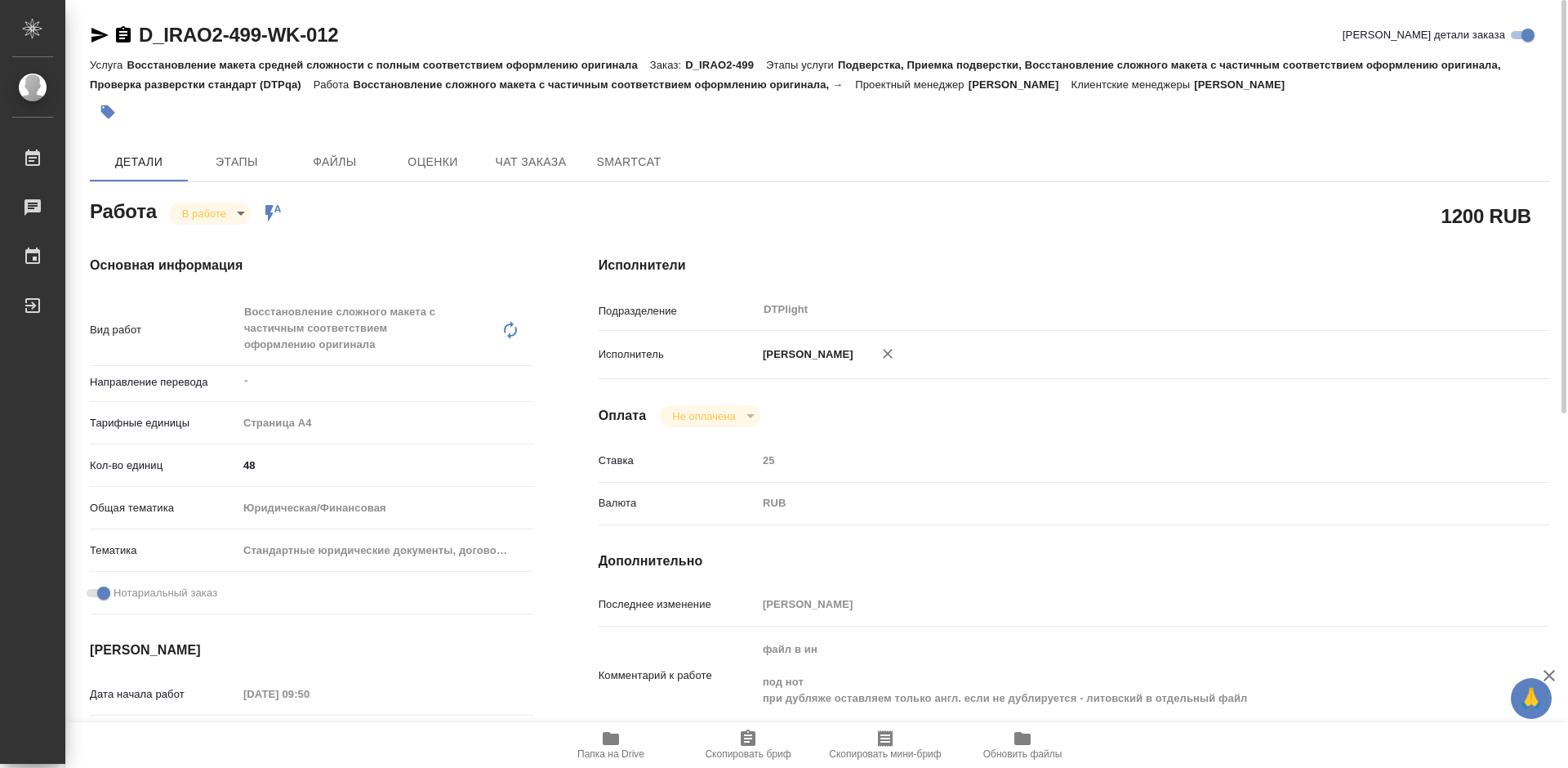
click at [219, 215] on body "🙏 .cls-1 fill:#fff; AWATERA Tretyakova Mariya Работы 0 Чаты График Выйти D_IRAO…" at bounding box center [784, 384] width 1568 height 768
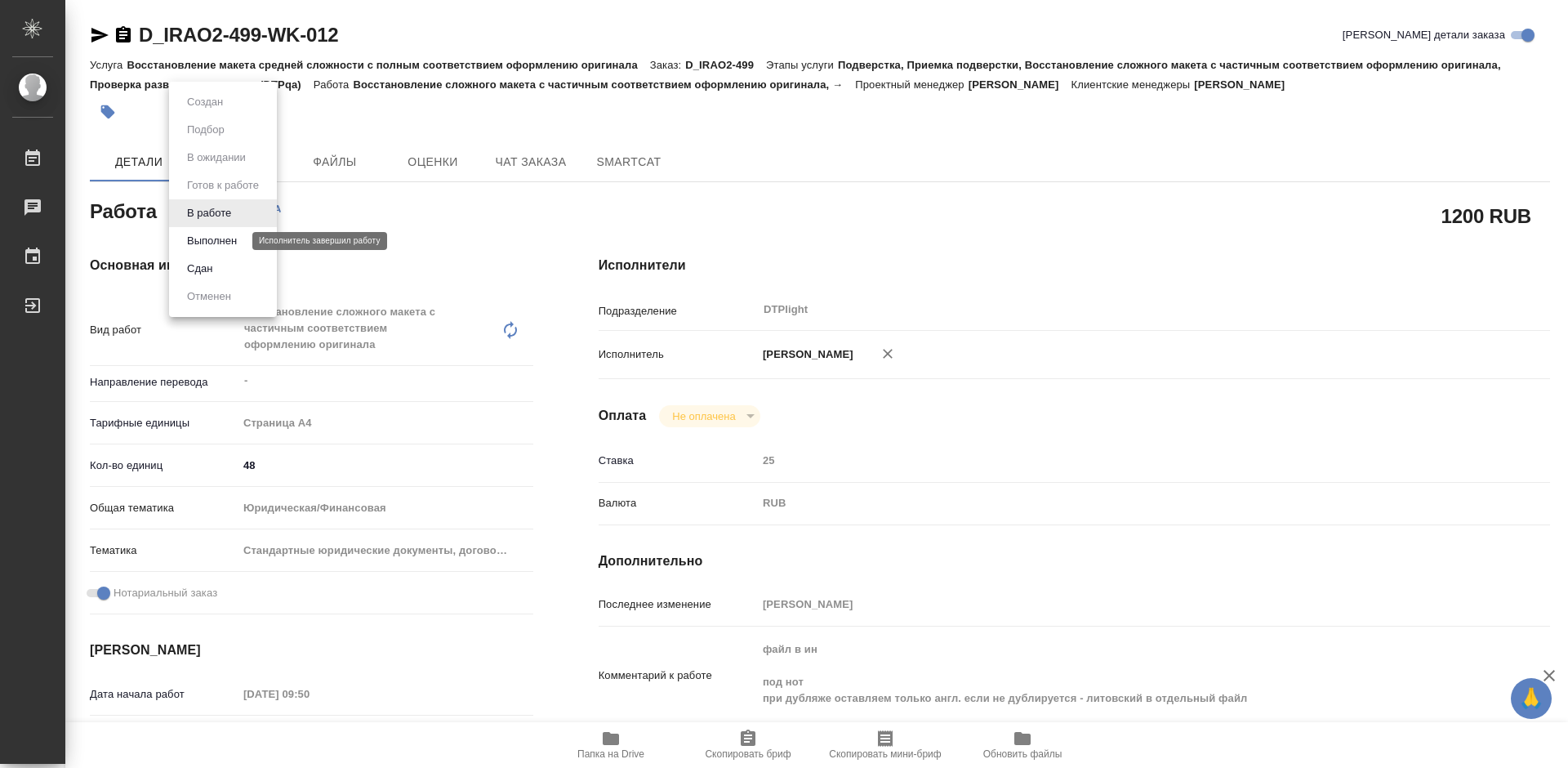
click at [222, 238] on button "Выполнен" at bounding box center [212, 241] width 60 height 18
type textarea "x"
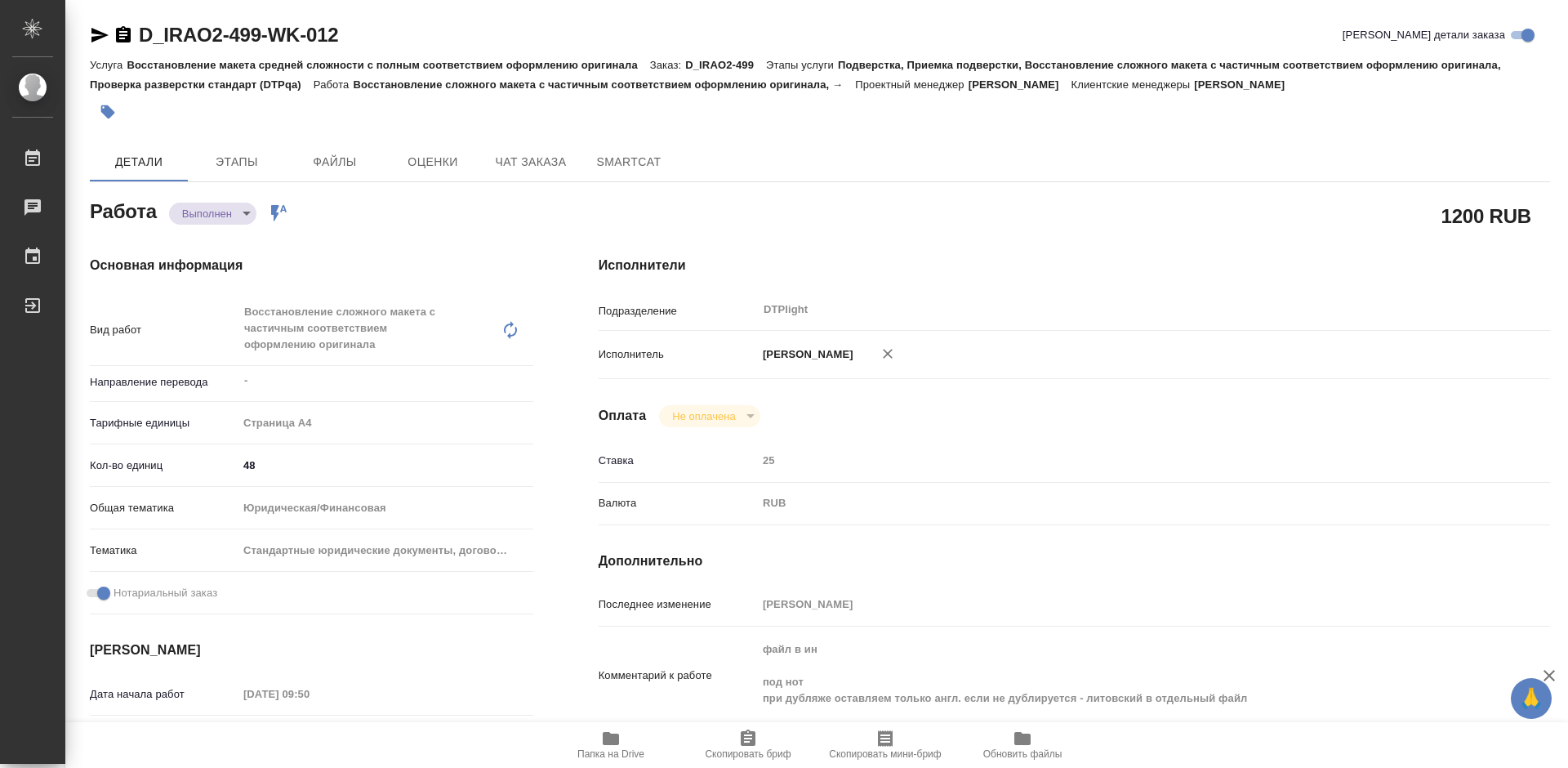
type textarea "x"
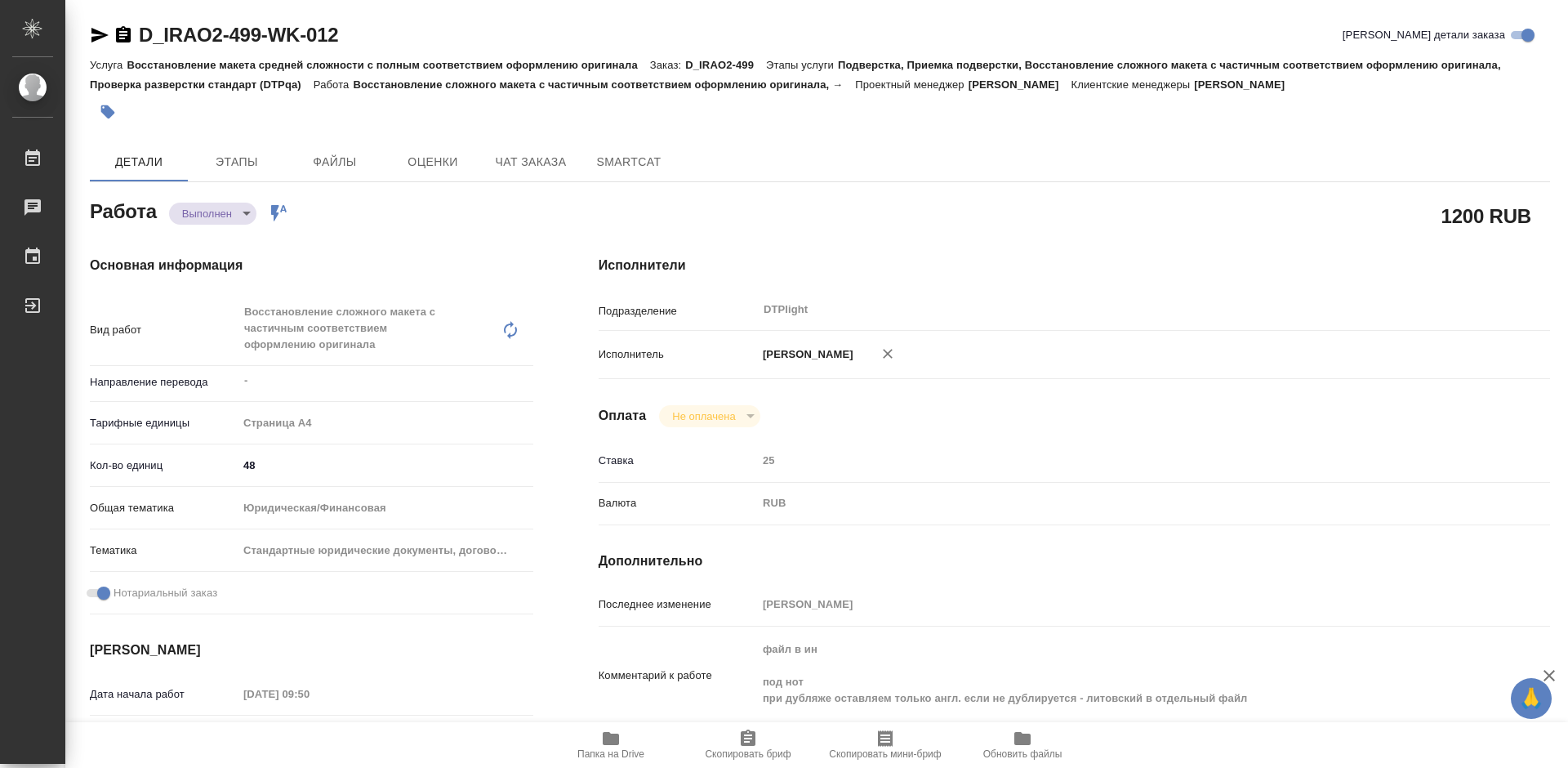
type textarea "x"
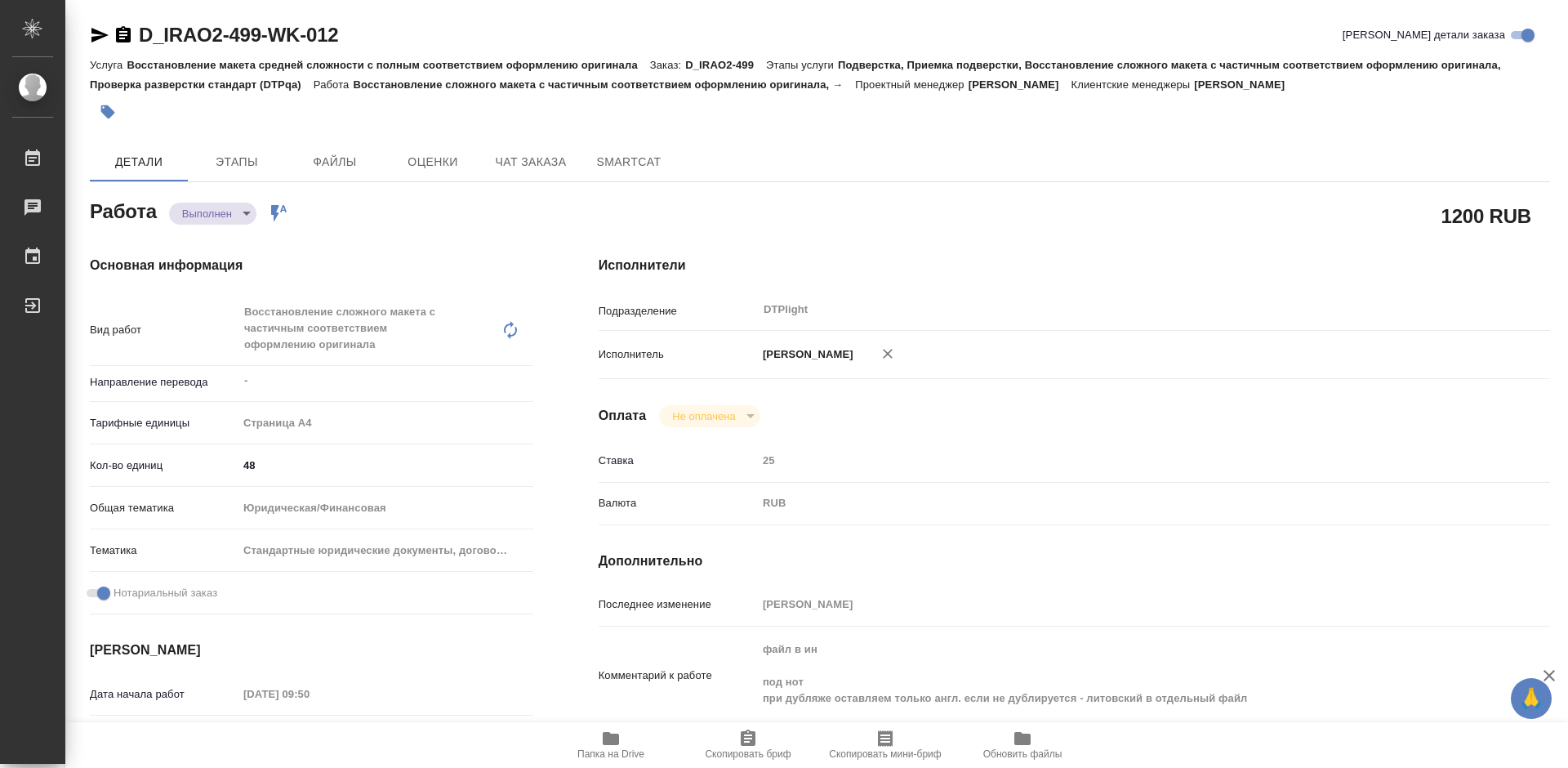
type textarea "x"
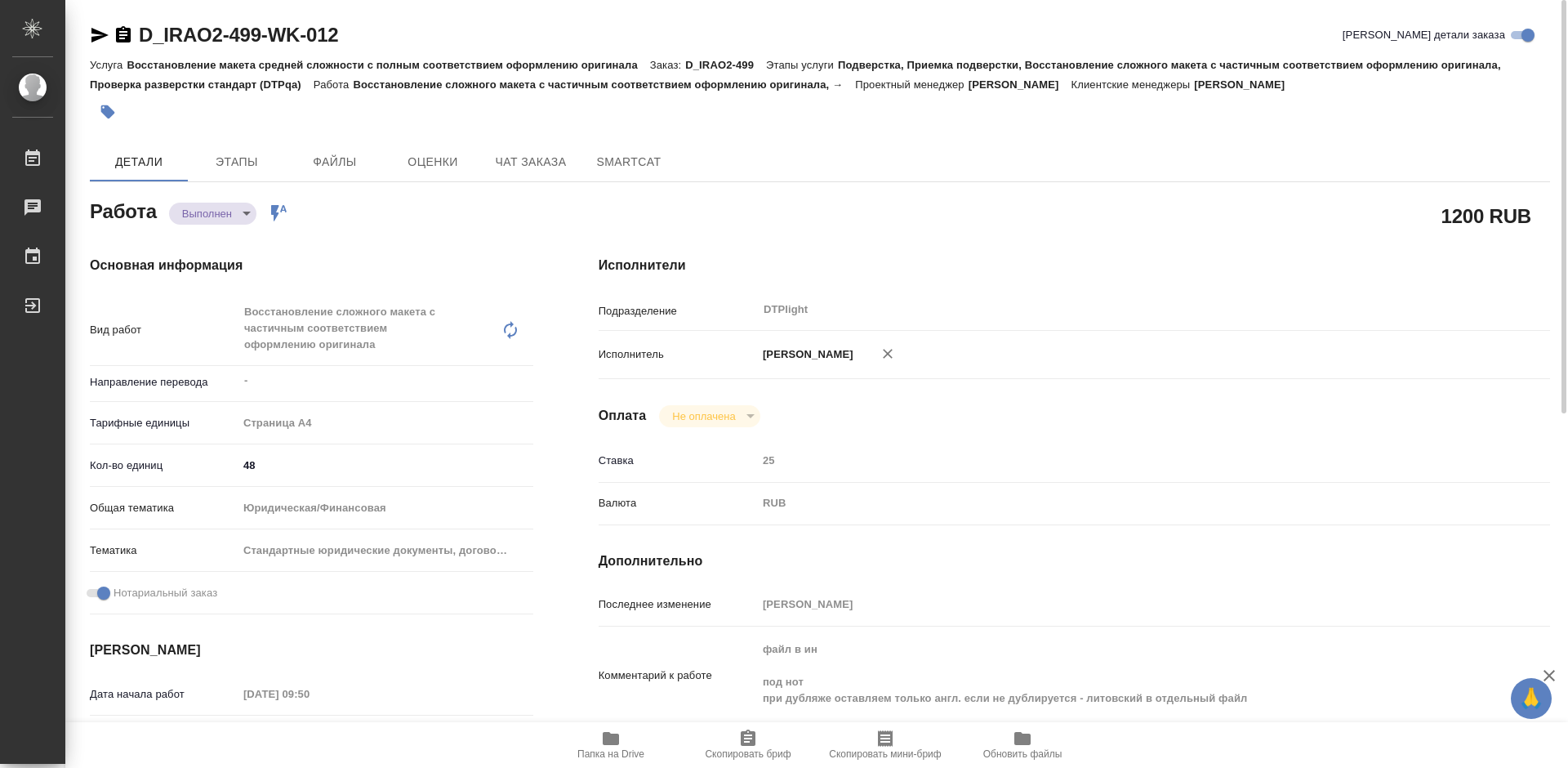
type textarea "x"
